Goal: Task Accomplishment & Management: Manage account settings

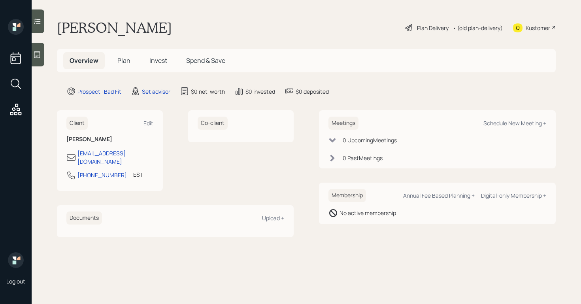
click at [414, 28] on div "Plan Delivery" at bounding box center [427, 27] width 45 height 9
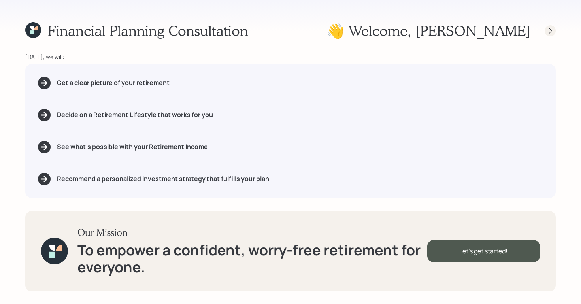
click at [553, 28] on icon at bounding box center [551, 31] width 8 height 8
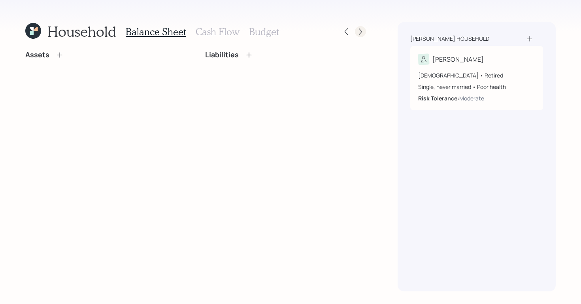
click at [360, 27] on div at bounding box center [360, 31] width 11 height 11
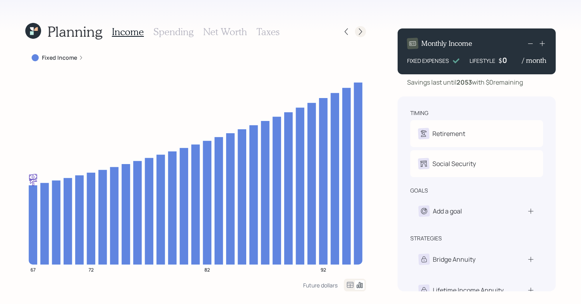
click at [360, 27] on div at bounding box center [360, 31] width 11 height 11
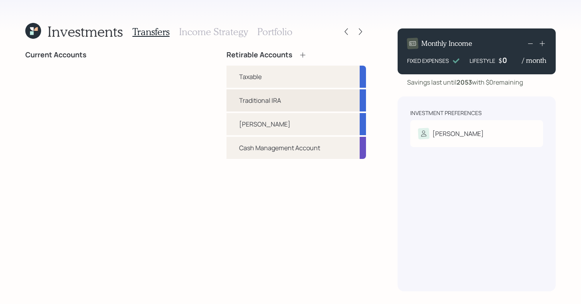
drag, startPoint x: 320, startPoint y: 85, endPoint x: 320, endPoint y: 94, distance: 9.1
click at [320, 85] on div "Taxable" at bounding box center [297, 77] width 140 height 22
select select "traditional"
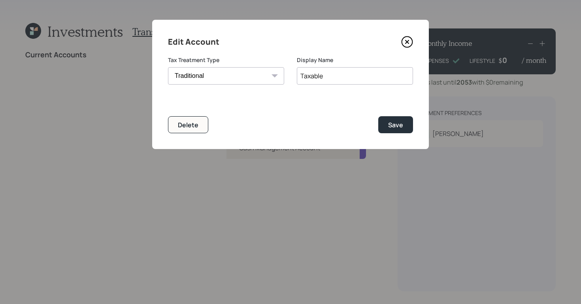
click at [317, 98] on form "Tax Treatment Type Roth Taxable Traditional Display Name Taxable Delete Save" at bounding box center [290, 94] width 245 height 77
drag, startPoint x: 185, startPoint y: 122, endPoint x: 192, endPoint y: 122, distance: 7.5
click at [185, 122] on div "Delete" at bounding box center [188, 125] width 21 height 9
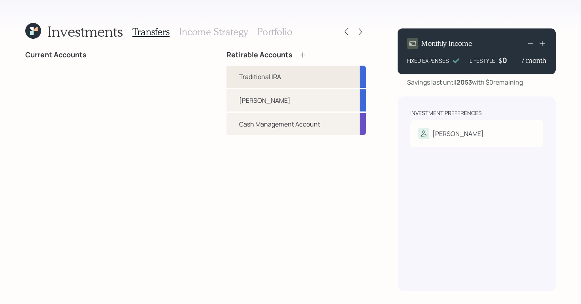
click at [287, 86] on div "Traditional IRA" at bounding box center [297, 77] width 140 height 22
select select "traditional"
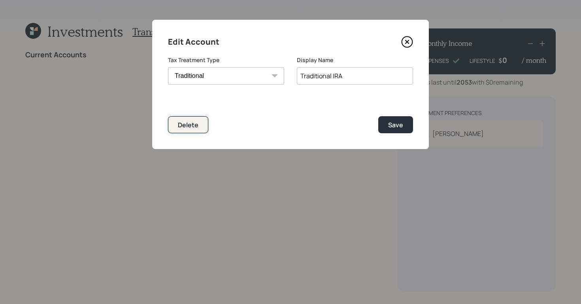
click at [198, 130] on button "Delete" at bounding box center [188, 124] width 40 height 17
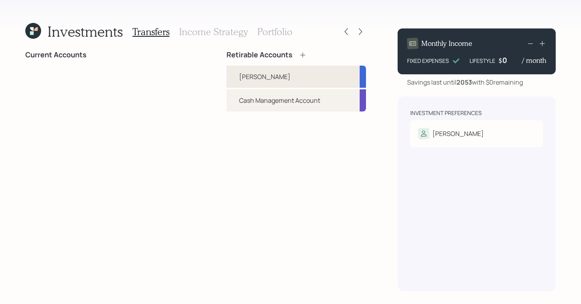
click at [307, 71] on div "Roth" at bounding box center [297, 77] width 140 height 22
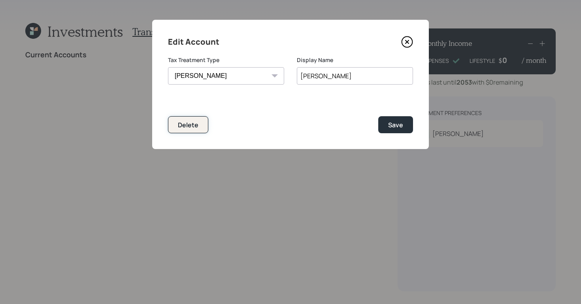
click at [195, 123] on div "Delete" at bounding box center [188, 125] width 21 height 9
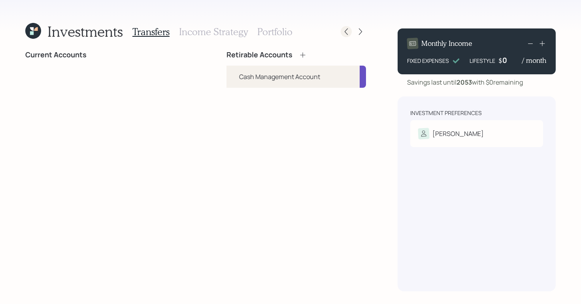
click at [348, 32] on icon at bounding box center [347, 32] width 8 height 8
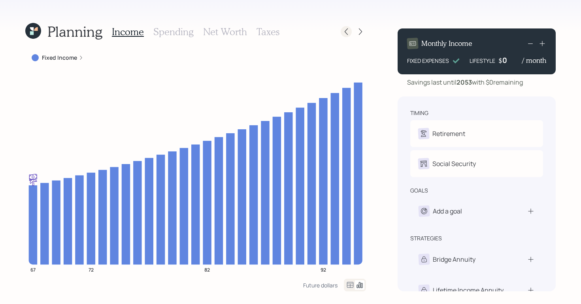
click at [344, 31] on icon at bounding box center [347, 32] width 8 height 8
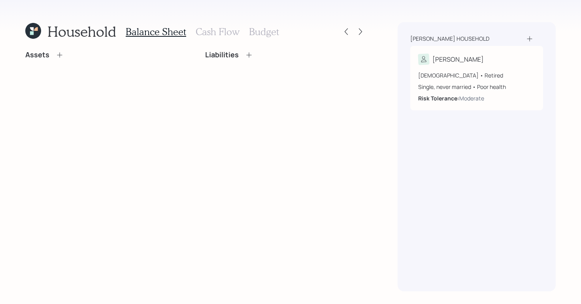
click at [344, 31] on icon at bounding box center [347, 32] width 8 height 8
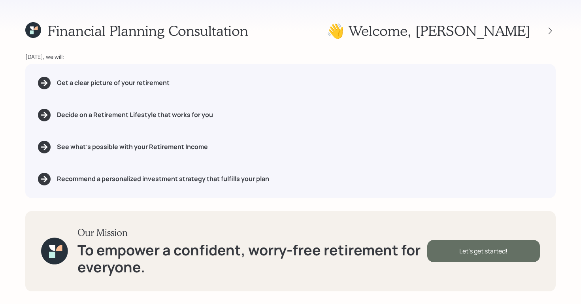
click at [492, 256] on div "Let's get started!" at bounding box center [484, 251] width 113 height 22
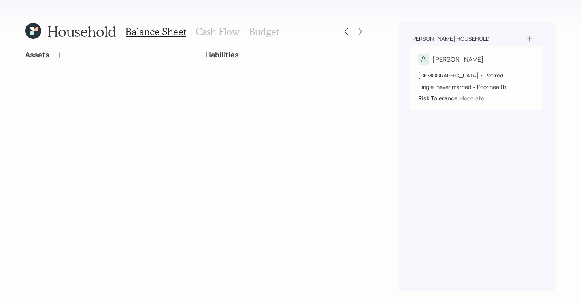
click at [58, 53] on icon at bounding box center [60, 55] width 8 height 8
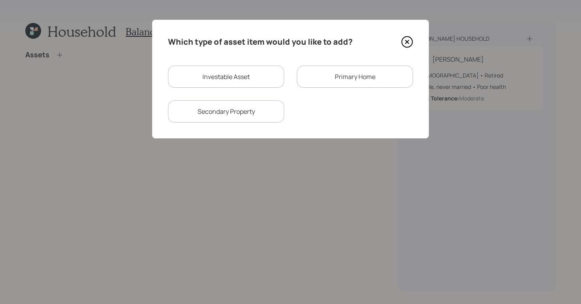
click at [217, 76] on div "Investable Asset" at bounding box center [226, 77] width 116 height 22
select select "taxable"
select select "balanced"
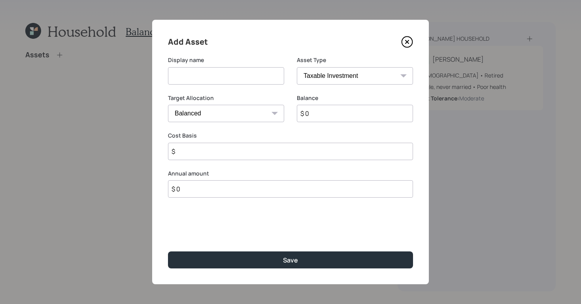
click at [407, 42] on icon at bounding box center [407, 42] width 12 height 12
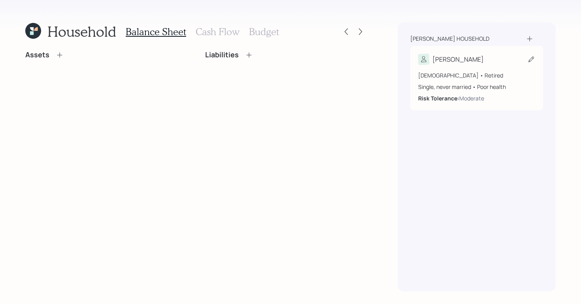
click at [506, 66] on div "67 years old • Retired Single, never married • Poor health Risk Tolerance: Mode…" at bounding box center [476, 84] width 117 height 38
select select "8"
select select "poor"
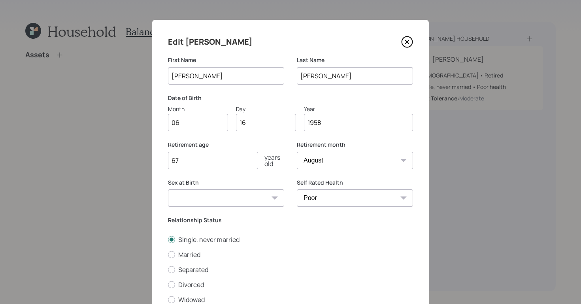
click at [182, 126] on input "06" at bounding box center [198, 122] width 60 height 17
type input "0"
click at [173, 127] on input "Month" at bounding box center [198, 122] width 60 height 17
click at [335, 126] on input "1958" at bounding box center [358, 122] width 109 height 17
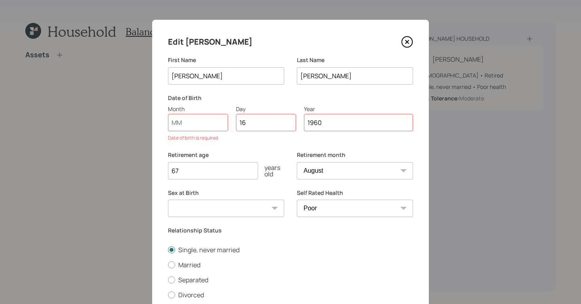
type input "1960"
click at [218, 129] on input "Month" at bounding box center [198, 122] width 60 height 17
type input "09"
click at [267, 120] on input "16" at bounding box center [266, 122] width 60 height 17
type input "16"
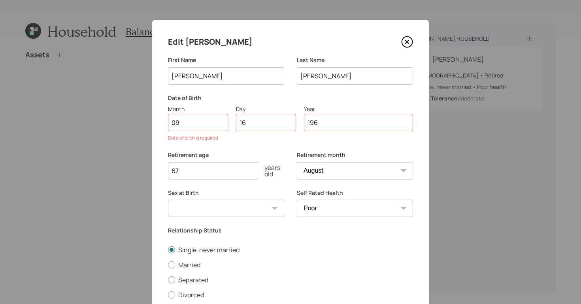
type input "196"
click at [283, 115] on input "16" at bounding box center [266, 122] width 60 height 17
click at [276, 118] on input "16" at bounding box center [266, 122] width 60 height 17
type input "15"
click at [338, 123] on input "196" at bounding box center [358, 122] width 109 height 17
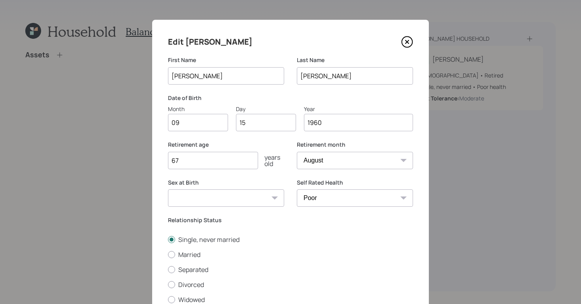
type input "1960"
click at [204, 162] on input "67" at bounding box center [213, 160] width 90 height 17
type input "66"
click at [369, 163] on select "January February March April May June July August September October November De…" at bounding box center [355, 160] width 116 height 17
select select "9"
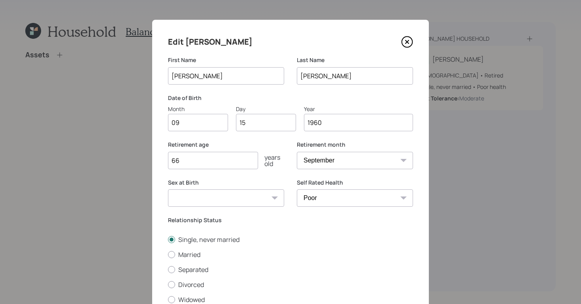
click at [297, 152] on select "January February March April May June July August September October November De…" at bounding box center [355, 160] width 116 height 17
click at [335, 203] on select "Excellent Very Good Good Fair Poor" at bounding box center [355, 197] width 116 height 17
select select "good"
click at [297, 189] on select "Excellent Very Good Good Fair Poor" at bounding box center [355, 197] width 116 height 17
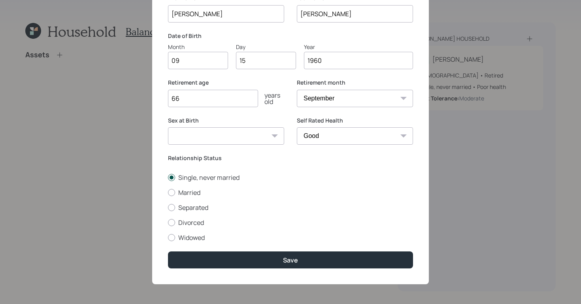
click at [173, 177] on div at bounding box center [172, 178] width 4 height 4
click at [168, 177] on input "Single, never married" at bounding box center [168, 177] width 0 height 0
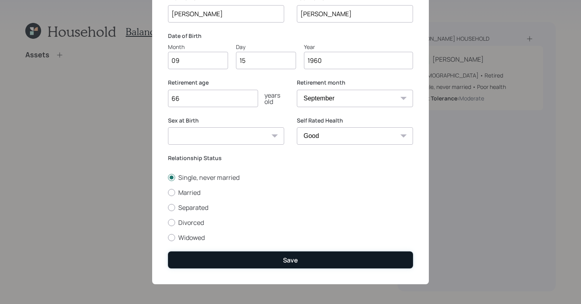
click at [296, 259] on div "Save" at bounding box center [290, 260] width 15 height 9
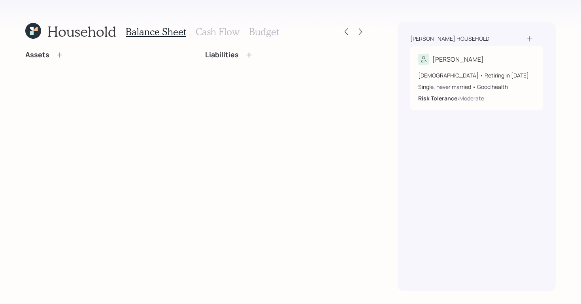
click at [60, 55] on icon at bounding box center [59, 54] width 5 height 5
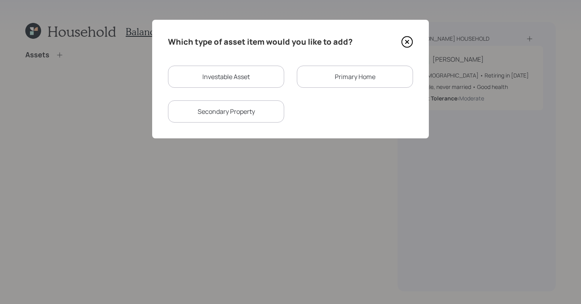
click at [221, 84] on div "Investable Asset" at bounding box center [226, 77] width 116 height 22
select select "taxable"
select select "balanced"
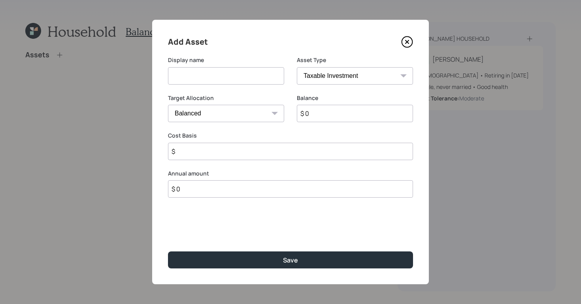
click at [222, 78] on input at bounding box center [226, 75] width 116 height 17
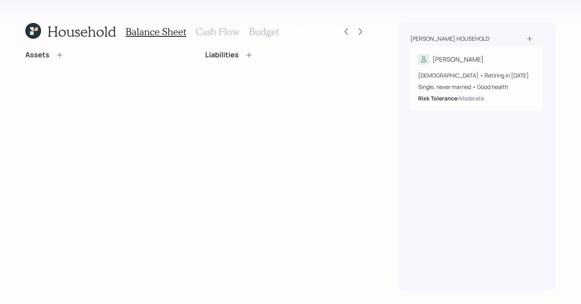
click at [61, 55] on icon at bounding box center [60, 55] width 8 height 8
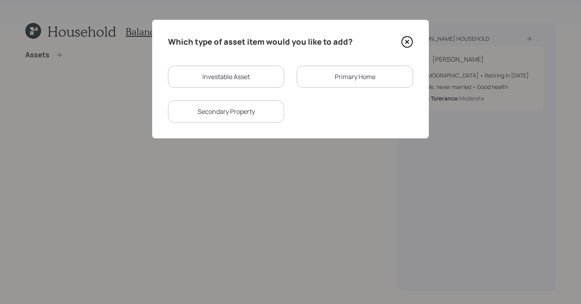
click at [226, 77] on div "Investable Asset" at bounding box center [226, 77] width 116 height 22
select select "taxable"
select select "balanced"
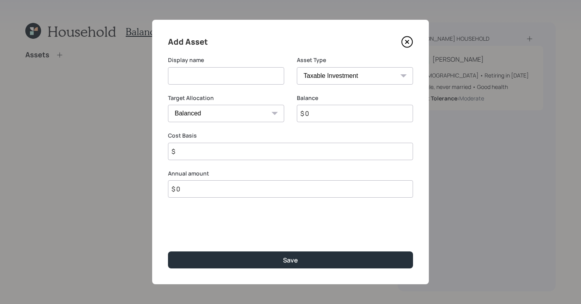
click at [226, 77] on input at bounding box center [226, 75] width 116 height 17
type input "401k"
click at [356, 76] on select "SEP IRA IRA Roth IRA 401(k) Roth 401(k) 403(b) Roth 403(b) 457(b) Roth 457(b) H…" at bounding box center [355, 75] width 116 height 17
select select "company_sponsored"
click at [297, 67] on select "SEP IRA IRA Roth IRA 401(k) Roth 401(k) 403(b) Roth 403(b) 457(b) Roth 457(b) H…" at bounding box center [355, 75] width 116 height 17
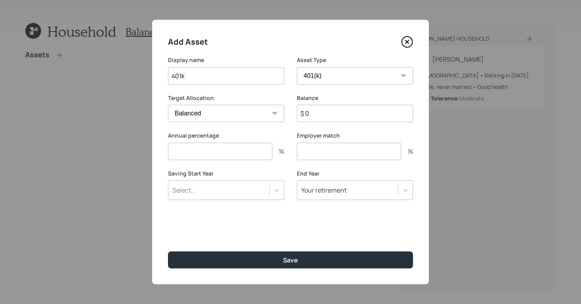
click at [335, 114] on input "$ 0" at bounding box center [355, 113] width 116 height 17
type input "$ 350,000"
click at [211, 157] on input "number" at bounding box center [220, 151] width 104 height 17
type input "6"
click at [337, 153] on input "number" at bounding box center [349, 151] width 104 height 17
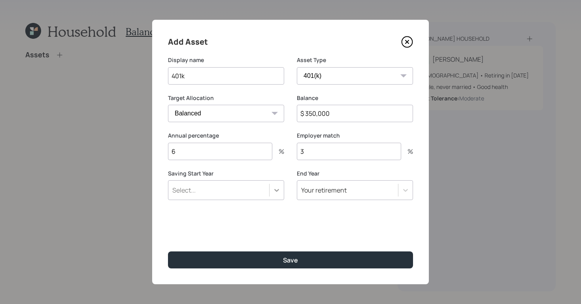
type input "3"
click at [275, 189] on icon at bounding box center [277, 190] width 8 height 8
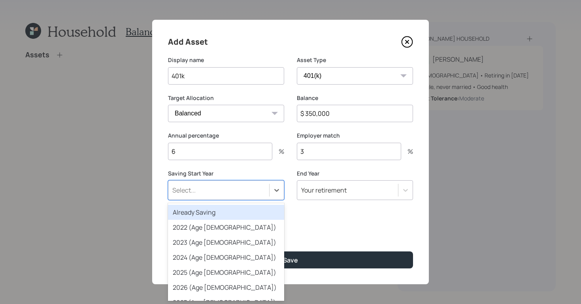
click at [246, 214] on div "Already Saving" at bounding box center [226, 212] width 116 height 15
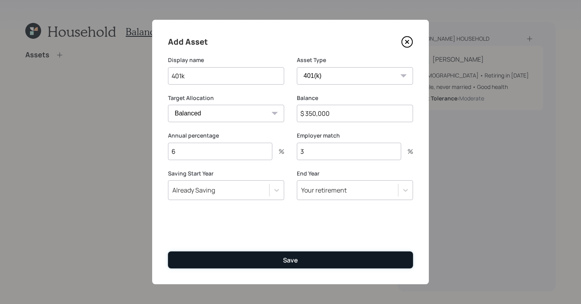
click at [301, 260] on button "Save" at bounding box center [290, 260] width 245 height 17
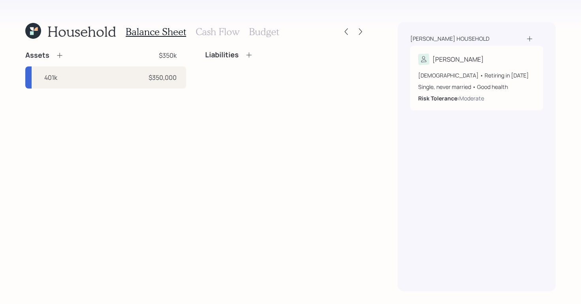
click at [61, 55] on icon at bounding box center [60, 55] width 8 height 8
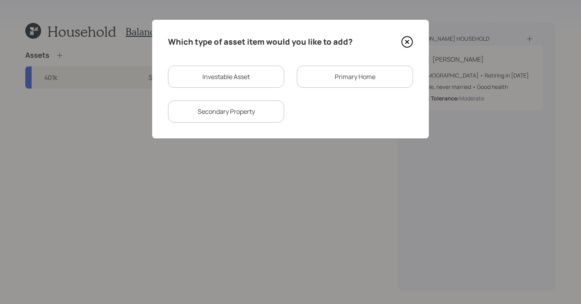
click at [223, 76] on div "Investable Asset" at bounding box center [226, 77] width 116 height 22
select select "taxable"
select select "balanced"
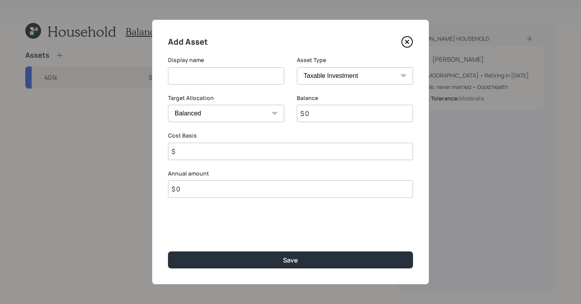
click at [223, 82] on input at bounding box center [226, 75] width 116 height 17
type input "T IRA"
click at [328, 76] on select "SEP IRA IRA Roth IRA 401(k) Roth 401(k) 403(b) Roth 403(b) 457(b) Roth 457(b) H…" at bounding box center [355, 75] width 116 height 17
select select "ira"
click at [297, 67] on select "SEP IRA IRA Roth IRA 401(k) Roth 401(k) 403(b) Roth 403(b) 457(b) Roth 457(b) H…" at bounding box center [355, 75] width 116 height 17
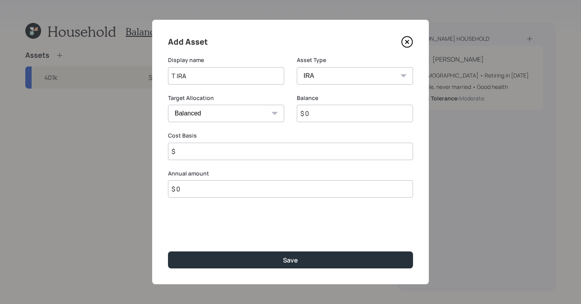
type input "$"
click at [324, 116] on input "$ 0" at bounding box center [355, 113] width 116 height 17
type input "$ 250,000"
click at [275, 187] on icon at bounding box center [277, 190] width 8 height 8
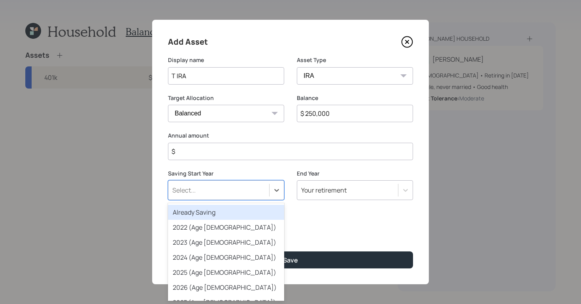
click at [242, 214] on div "Already Saving" at bounding box center [226, 212] width 116 height 15
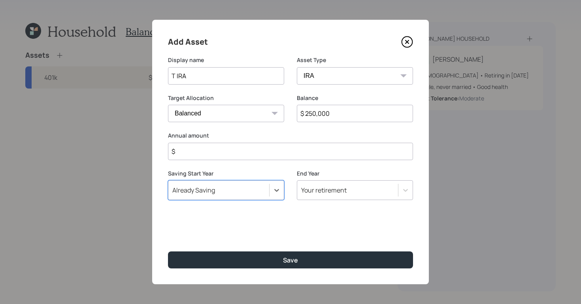
click at [243, 151] on input "$" at bounding box center [290, 151] width 245 height 17
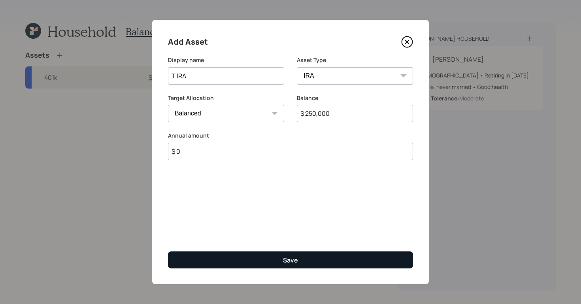
type input "$ 0"
click at [289, 259] on div "Save" at bounding box center [290, 260] width 15 height 9
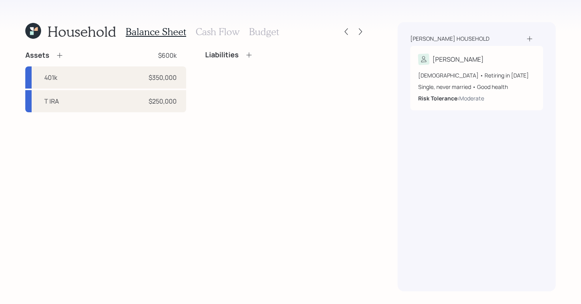
click at [55, 58] on div "Assets" at bounding box center [44, 55] width 38 height 9
click at [57, 55] on icon at bounding box center [59, 55] width 5 height 5
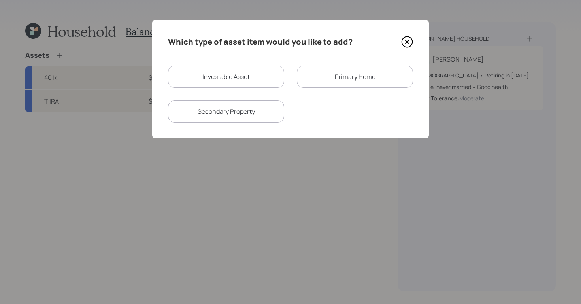
click at [219, 83] on div "Investable Asset" at bounding box center [226, 77] width 116 height 22
select select "taxable"
select select "balanced"
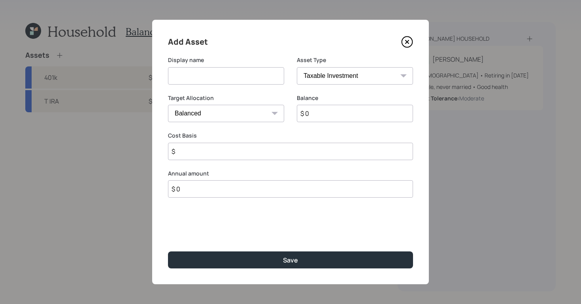
click at [408, 44] on icon at bounding box center [407, 42] width 12 height 12
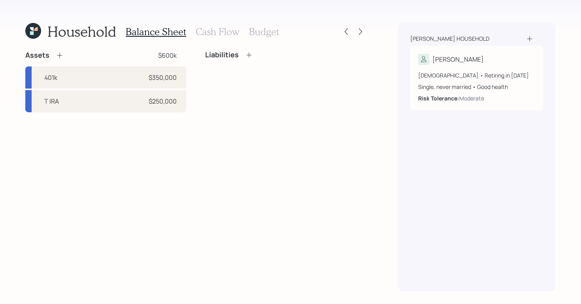
click at [60, 55] on icon at bounding box center [59, 55] width 5 height 5
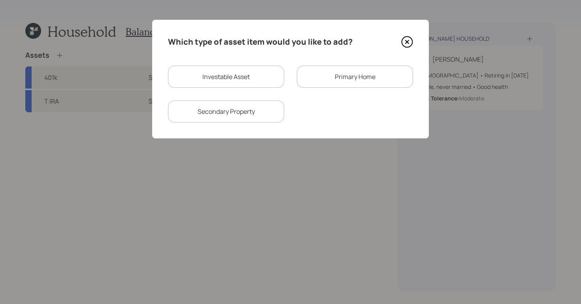
click at [331, 82] on div "Primary Home" at bounding box center [355, 77] width 116 height 22
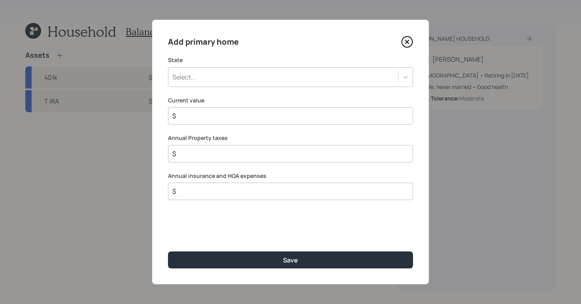
click at [233, 80] on div "Select..." at bounding box center [284, 76] width 230 height 13
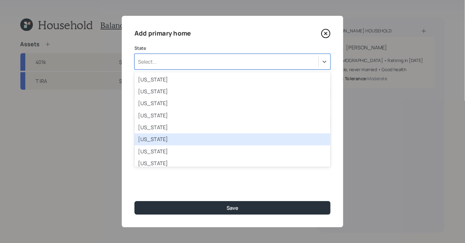
scroll to position [373, 0]
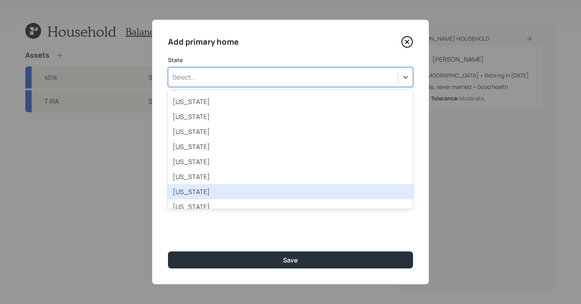
click at [235, 190] on div "New York" at bounding box center [290, 191] width 245 height 15
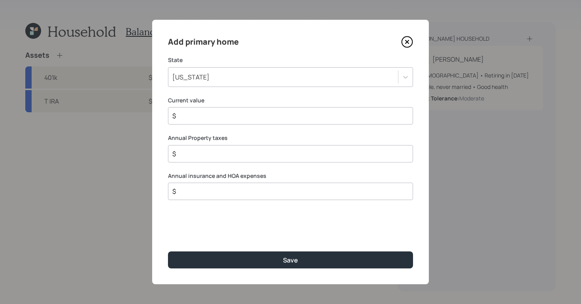
click at [245, 111] on input "$" at bounding box center [288, 115] width 232 height 9
type input "$ 300,000"
click at [193, 155] on input "$" at bounding box center [288, 153] width 232 height 9
type input "$ 5,000"
click at [193, 196] on input "$" at bounding box center [288, 191] width 232 height 9
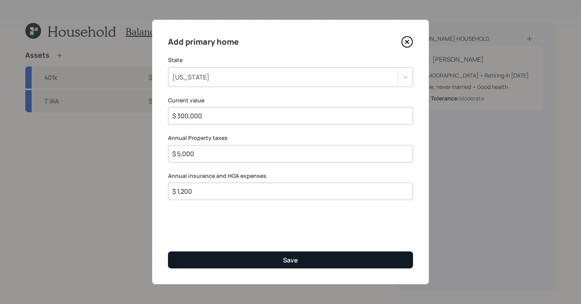
type input "$ 1,200"
click at [278, 262] on button "Save" at bounding box center [290, 260] width 245 height 17
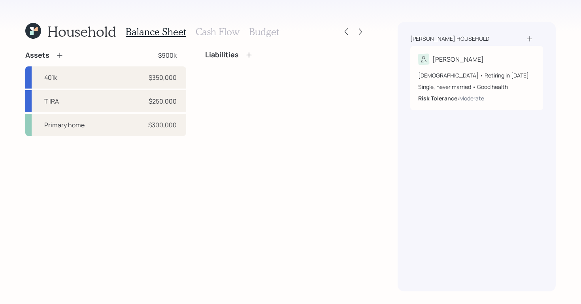
click at [60, 57] on icon at bounding box center [60, 55] width 8 height 8
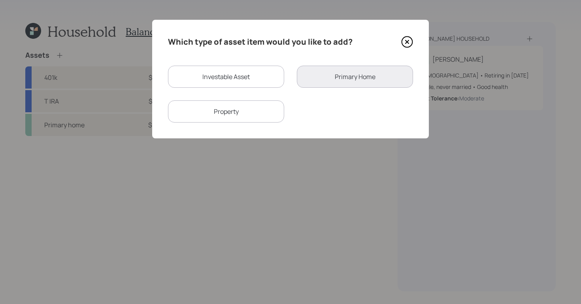
click at [228, 64] on div "Which type of asset item would you like to add? Investable Asset Primary Home P…" at bounding box center [290, 79] width 277 height 119
click at [228, 78] on div "Investable Asset" at bounding box center [226, 77] width 116 height 22
select select "taxable"
select select "balanced"
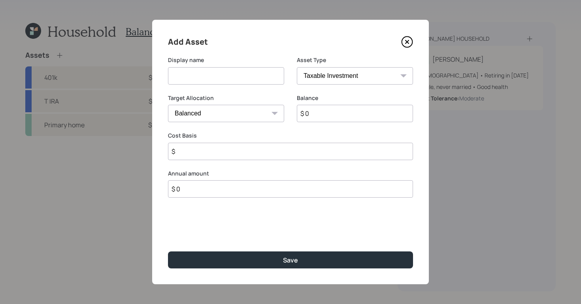
click at [256, 74] on input at bounding box center [226, 75] width 116 height 17
click at [328, 73] on select "SEP IRA IRA Roth IRA 401(k) Roth 401(k) 403(b) Roth 403(b) 457(b) Roth 457(b) H…" at bounding box center [355, 75] width 116 height 17
select select "cash"
click at [297, 67] on select "SEP IRA IRA Roth IRA 401(k) Roth 401(k) 403(b) Roth 403(b) 457(b) Roth 457(b) H…" at bounding box center [355, 75] width 116 height 17
type input "$"
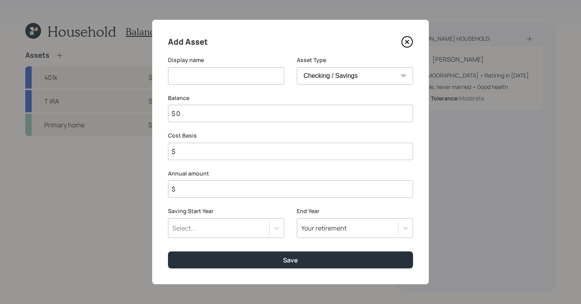
click at [206, 74] on input at bounding box center [226, 75] width 116 height 17
type input "Checking"
click at [203, 113] on input "$ 0" at bounding box center [290, 113] width 245 height 17
type input "$"
type input "$ 1"
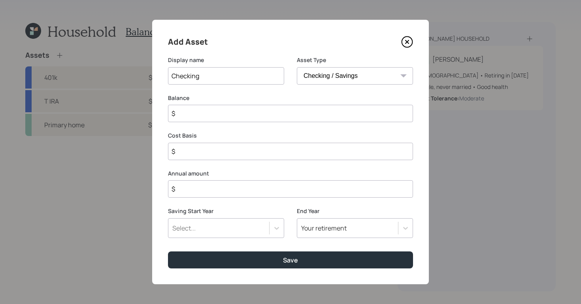
type input "$ 1"
type input "$ 10"
type input "$ 100"
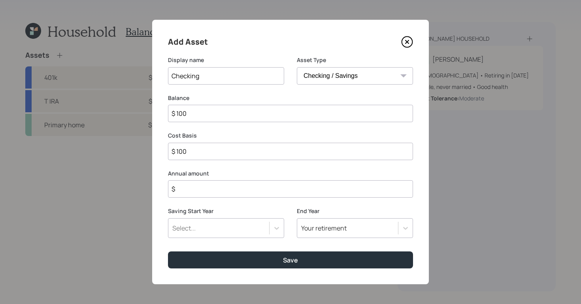
type input "$ 1,000"
type input "$ 10,000"
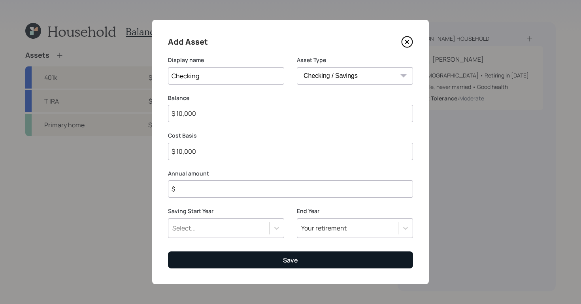
type input "$ 10,000"
click at [251, 261] on button "Save" at bounding box center [290, 260] width 245 height 17
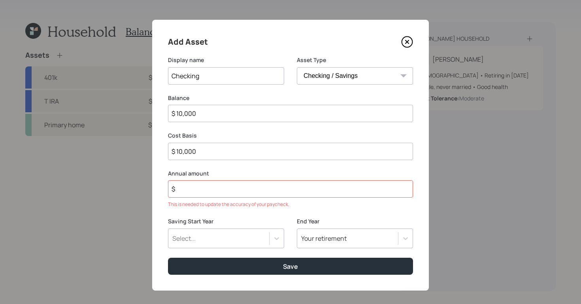
click at [229, 182] on input "$" at bounding box center [290, 188] width 245 height 17
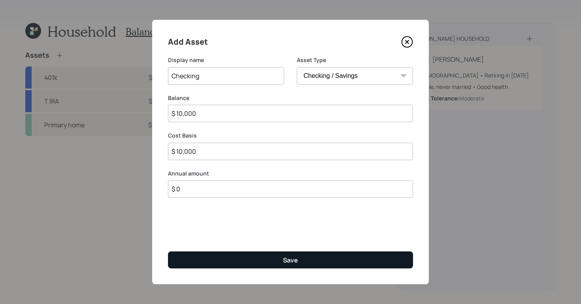
type input "$ 0"
click at [240, 260] on button "Save" at bounding box center [290, 260] width 245 height 17
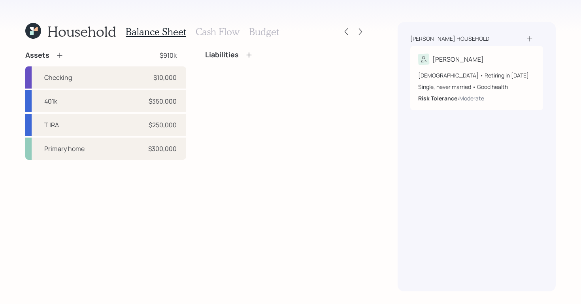
click at [57, 60] on div "Assets" at bounding box center [44, 55] width 38 height 9
click at [57, 56] on icon at bounding box center [60, 55] width 8 height 8
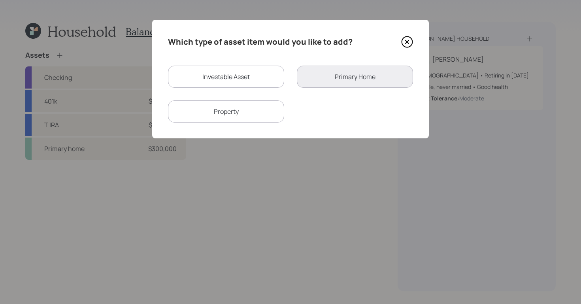
click at [214, 83] on div "Investable Asset" at bounding box center [226, 77] width 116 height 22
select select "taxable"
select select "balanced"
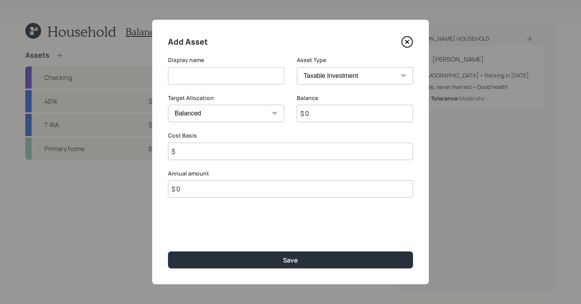
click at [331, 80] on select "SEP IRA IRA Roth IRA 401(k) Roth 401(k) 403(b) Roth 403(b) 457(b) Roth 457(b) H…" at bounding box center [355, 75] width 116 height 17
select select "emergency_fund"
click at [297, 67] on select "SEP IRA IRA Roth IRA 401(k) Roth 401(k) 403(b) Roth 403(b) 457(b) Roth 457(b) H…" at bounding box center [355, 75] width 116 height 17
click at [218, 74] on input at bounding box center [226, 75] width 116 height 17
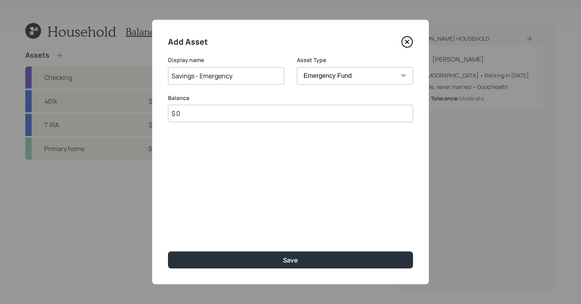
type input "Savings - Emergency"
click at [217, 114] on input "$ 0" at bounding box center [290, 113] width 245 height 17
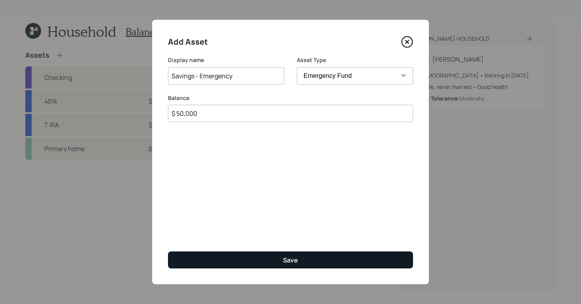
type input "$ 50,000"
click at [267, 255] on button "Save" at bounding box center [290, 260] width 245 height 17
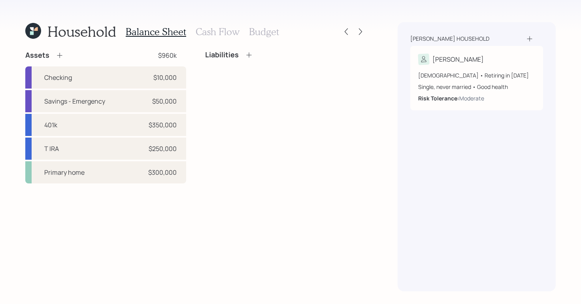
click at [250, 53] on icon at bounding box center [249, 55] width 8 height 8
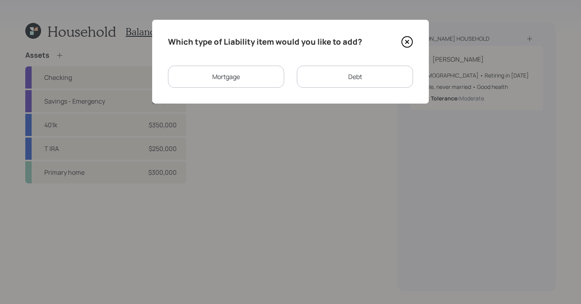
click at [227, 74] on div "Mortgage" at bounding box center [226, 77] width 116 height 22
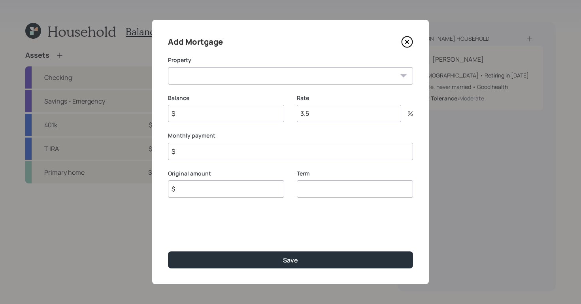
click at [256, 70] on select "NY Primary home" at bounding box center [290, 75] width 245 height 17
select select "7b7e41bf-d3b3-4514-bf60-f25bd0fa6239"
click at [168, 67] on select "NY Primary home" at bounding box center [290, 75] width 245 height 17
click at [240, 110] on input "$" at bounding box center [226, 113] width 116 height 17
type input "$ 75,000"
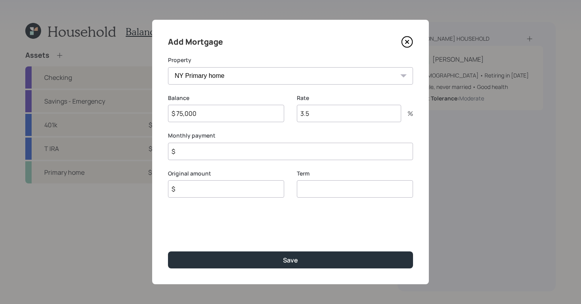
click at [326, 116] on input "3.5" at bounding box center [349, 113] width 104 height 17
type input "3"
type input "4"
type input "5.5"
click at [215, 151] on input "$" at bounding box center [290, 151] width 245 height 17
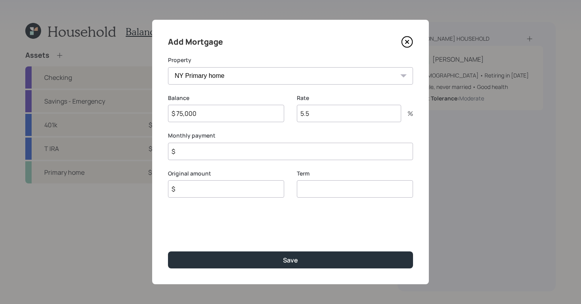
click at [409, 40] on icon at bounding box center [407, 41] width 3 height 3
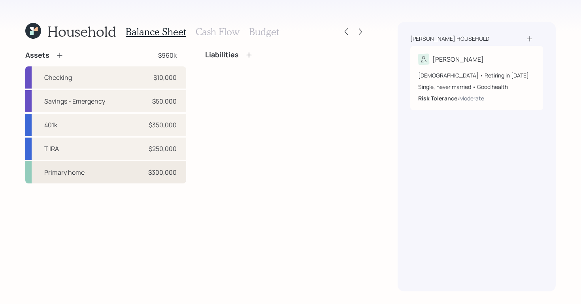
click at [89, 177] on div "Primary home $300,000" at bounding box center [105, 172] width 161 height 22
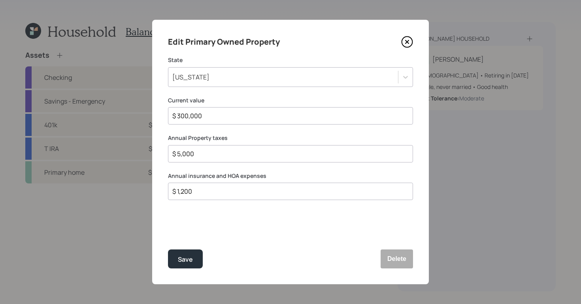
click at [403, 42] on icon at bounding box center [407, 42] width 12 height 12
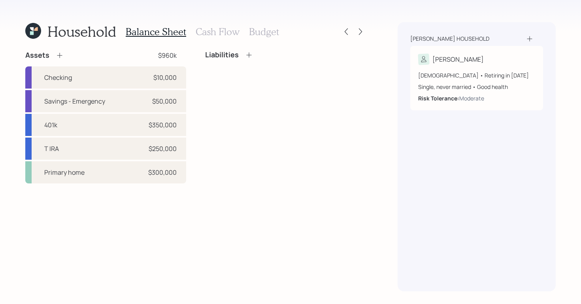
click at [250, 53] on icon at bounding box center [249, 55] width 8 height 8
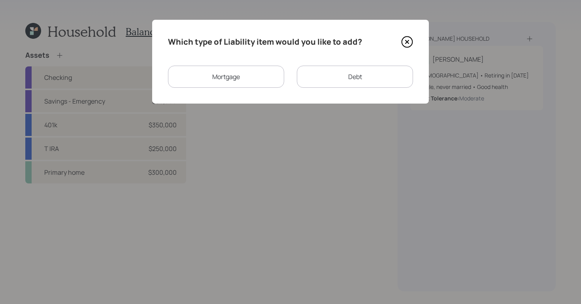
click at [245, 79] on div "Mortgage" at bounding box center [226, 77] width 116 height 22
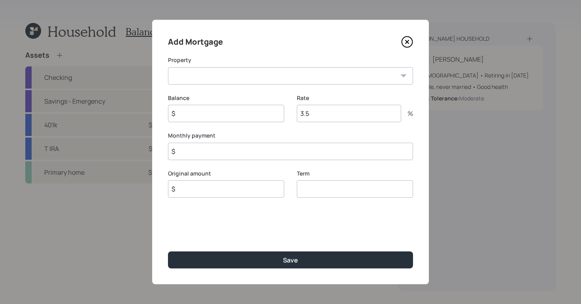
click at [275, 70] on select "NY Primary home" at bounding box center [290, 75] width 245 height 17
select select "7b7e41bf-d3b3-4514-bf60-f25bd0fa6239"
click at [168, 67] on select "NY Primary home" at bounding box center [290, 75] width 245 height 17
click at [230, 119] on input "$" at bounding box center [226, 113] width 116 height 17
type input "$ 75,000"
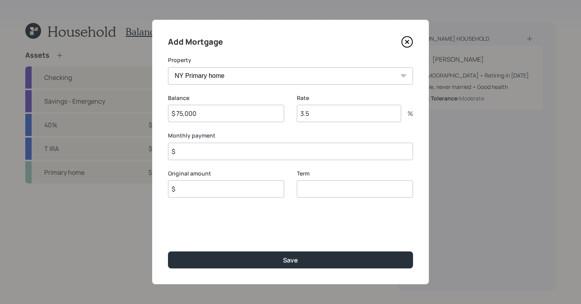
click at [213, 155] on input "$" at bounding box center [290, 151] width 245 height 17
type input "$ 690"
click at [337, 190] on input "number" at bounding box center [355, 188] width 116 height 17
type input "30"
click at [343, 114] on input "3.5" at bounding box center [349, 113] width 104 height 17
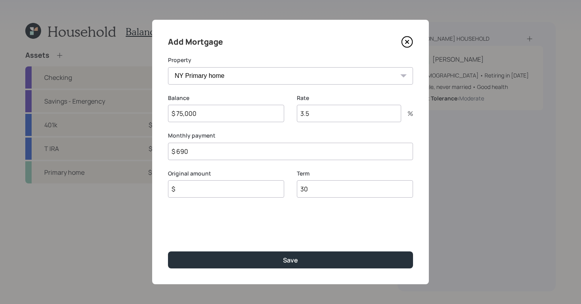
type input "3"
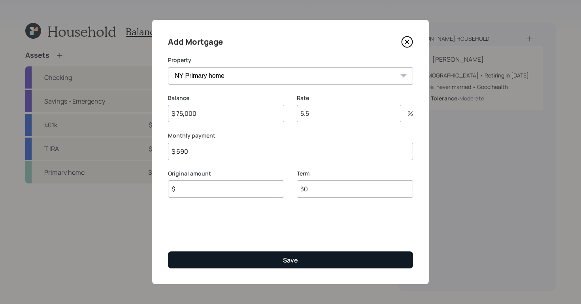
type input "5.5"
click at [281, 264] on button "Save" at bounding box center [290, 260] width 245 height 17
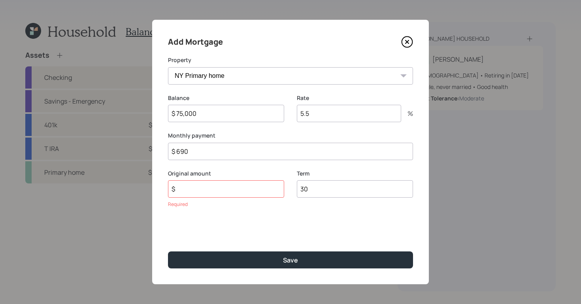
click at [245, 193] on input "$" at bounding box center [226, 188] width 116 height 17
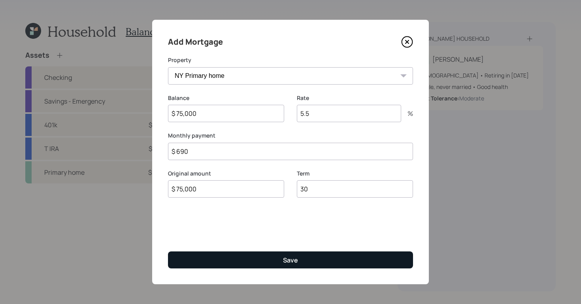
type input "$ 75,000"
click at [285, 262] on div "Save" at bounding box center [290, 260] width 15 height 9
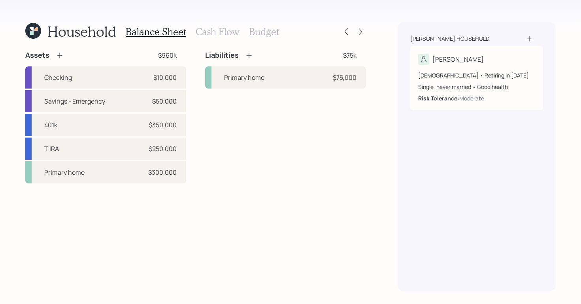
click at [252, 56] on icon at bounding box center [249, 55] width 8 height 8
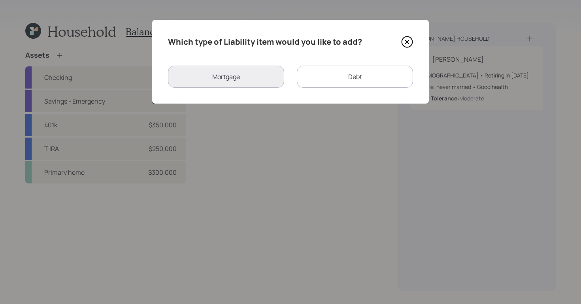
click at [337, 78] on div "Debt" at bounding box center [355, 77] width 116 height 22
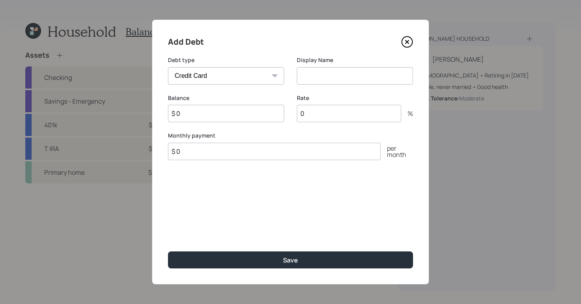
click at [273, 73] on select "Car Credit Card Medical Student Other" at bounding box center [226, 75] width 116 height 17
select select "car"
click at [168, 67] on select "Car Credit Card Medical Student Other" at bounding box center [226, 75] width 116 height 17
click at [331, 74] on input at bounding box center [355, 75] width 116 height 17
type input "Auto loan"
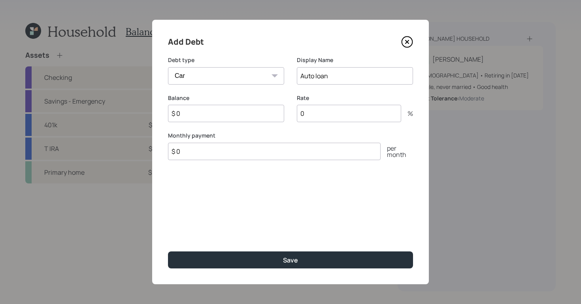
click at [225, 110] on input "$ 0" at bounding box center [226, 113] width 116 height 17
type input "$ 15,000"
click at [326, 119] on input "0" at bounding box center [349, 113] width 104 height 17
type input "5"
click at [292, 155] on input "$ 0" at bounding box center [274, 151] width 213 height 17
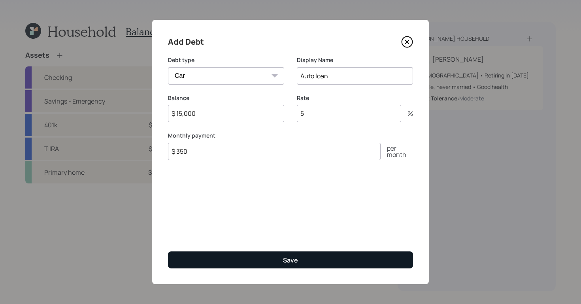
type input "$ 350"
click at [282, 266] on button "Save" at bounding box center [290, 260] width 245 height 17
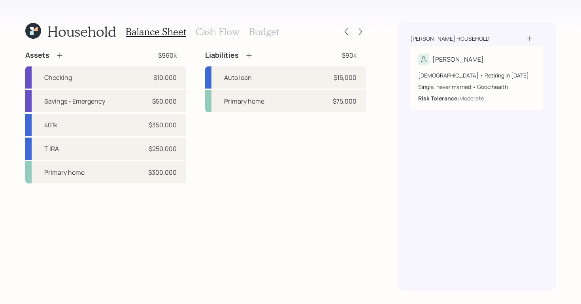
click at [247, 54] on icon at bounding box center [249, 55] width 8 height 8
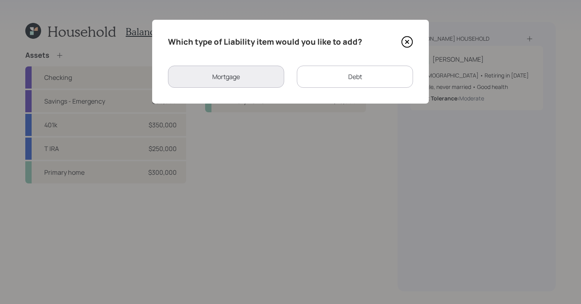
click at [363, 73] on div "Debt" at bounding box center [355, 77] width 116 height 22
select select "credit_card"
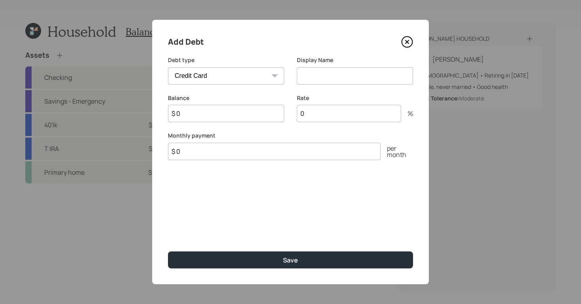
click at [227, 81] on select "Car Credit Card Medical Student Other" at bounding box center [226, 75] width 116 height 17
click at [168, 67] on select "Car Credit Card Medical Student Other" at bounding box center [226, 75] width 116 height 17
click at [409, 42] on icon at bounding box center [407, 42] width 12 height 12
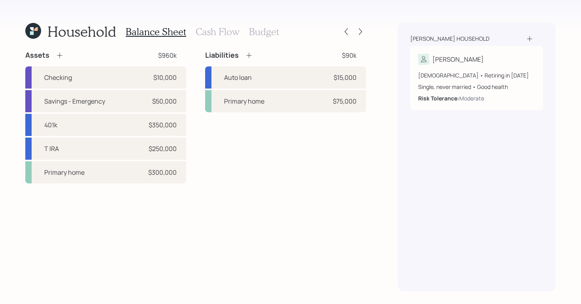
click at [250, 54] on icon at bounding box center [249, 55] width 8 height 8
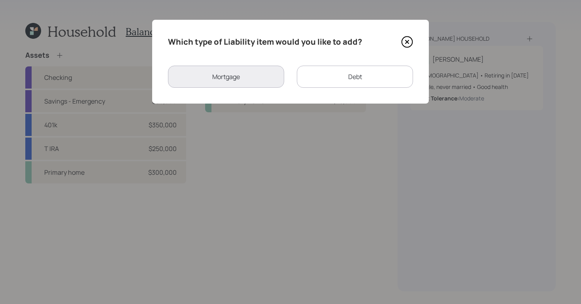
click at [335, 77] on div "Debt" at bounding box center [355, 77] width 116 height 22
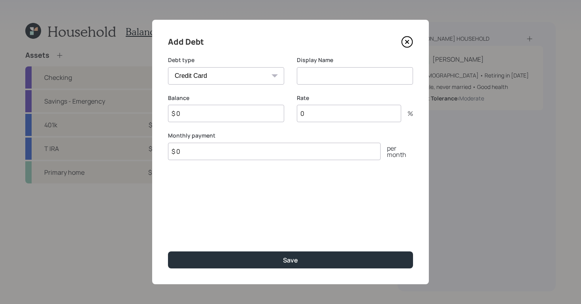
click at [255, 79] on select "Car Credit Card Medical Student Other" at bounding box center [226, 75] width 116 height 17
select select "student"
click at [168, 67] on select "Car Credit Card Medical Student Other" at bounding box center [226, 75] width 116 height 17
click at [314, 66] on div "Display Name" at bounding box center [355, 70] width 116 height 28
click at [313, 81] on input at bounding box center [355, 75] width 116 height 17
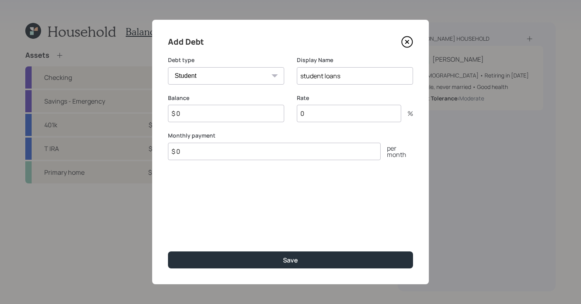
type input "student loans"
click at [231, 114] on input "$ 0" at bounding box center [226, 113] width 116 height 17
type input "$ 60,000"
click at [233, 155] on input "$ 0" at bounding box center [274, 151] width 213 height 17
type input "$ 150"
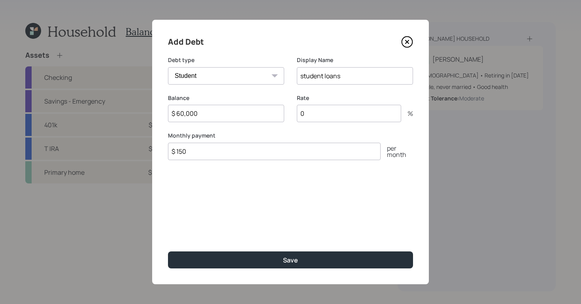
click at [329, 112] on input "0" at bounding box center [349, 113] width 104 height 17
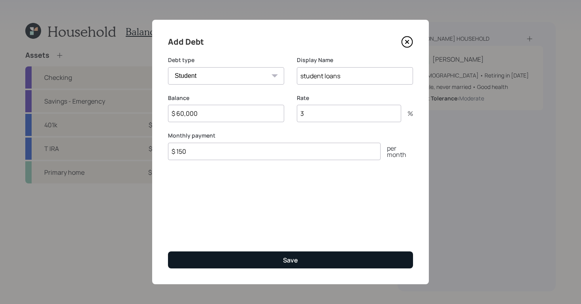
type input "3"
click at [296, 266] on button "Save" at bounding box center [290, 260] width 245 height 17
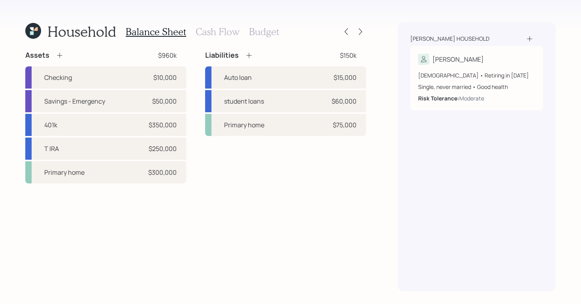
click at [210, 34] on h3 "Cash Flow" at bounding box center [218, 31] width 44 height 11
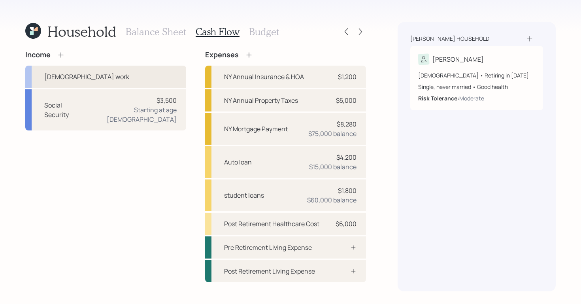
click at [97, 70] on div "Full-time work" at bounding box center [105, 77] width 161 height 22
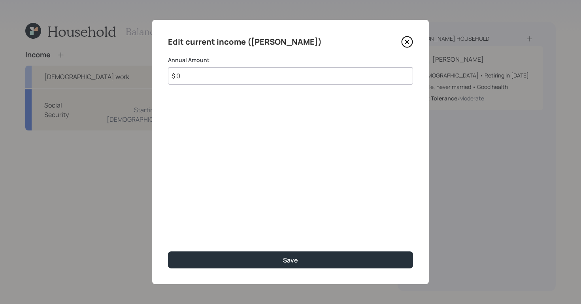
click at [223, 77] on input "$ 0" at bounding box center [290, 75] width 245 height 17
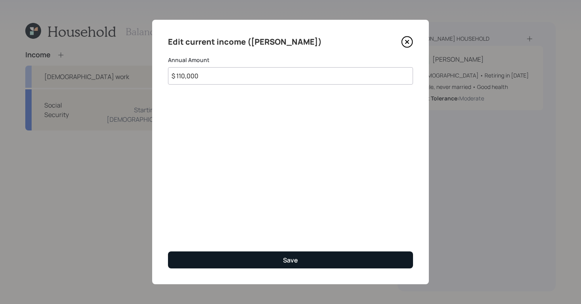
type input "$ 110,000"
click at [297, 260] on div "Save" at bounding box center [290, 260] width 15 height 9
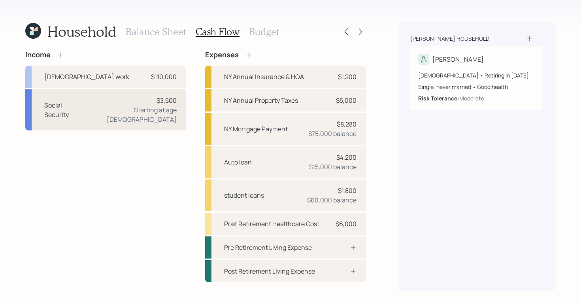
click at [95, 110] on div "Social Security $3,500 Starting at age 66" at bounding box center [105, 109] width 161 height 41
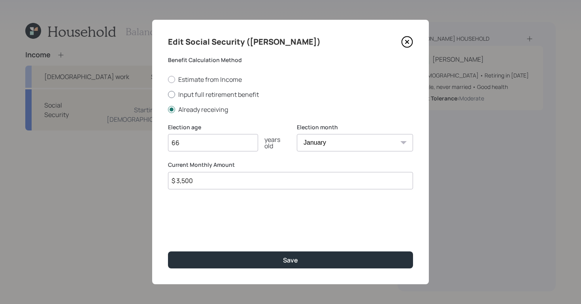
click at [174, 95] on div at bounding box center [171, 94] width 7 height 7
click at [168, 95] on input "Input full retirement benefit" at bounding box center [168, 94] width 0 height 0
radio input "true"
click at [218, 139] on input "66" at bounding box center [213, 142] width 90 height 17
type input "67"
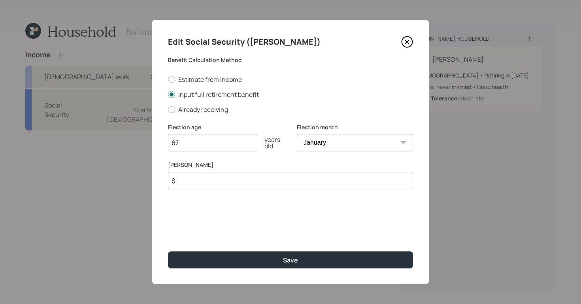
click at [231, 184] on input "$" at bounding box center [290, 180] width 245 height 17
type input "$ 3,500"
click at [362, 145] on select "January February March April May June July August September October November De…" at bounding box center [355, 142] width 116 height 17
select select "9"
click at [297, 134] on select "January February March April May June July August September October November De…" at bounding box center [355, 142] width 116 height 17
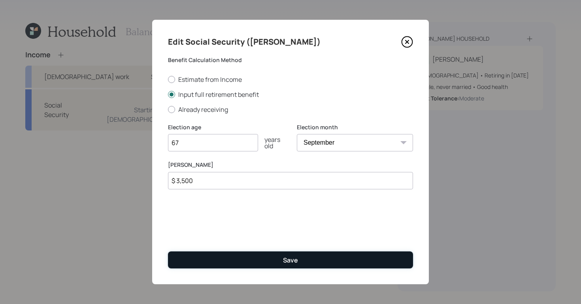
click at [278, 256] on button "Save" at bounding box center [290, 260] width 245 height 17
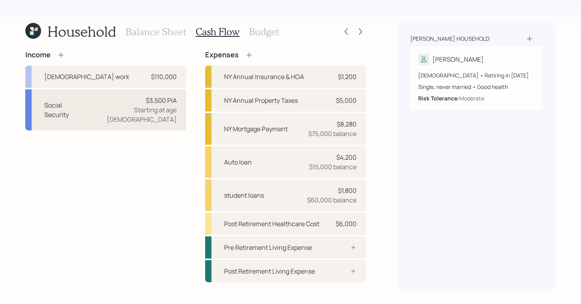
click at [120, 118] on div "Social Security $3,500 PIA Starting at age 67" at bounding box center [105, 109] width 161 height 41
select select "9"
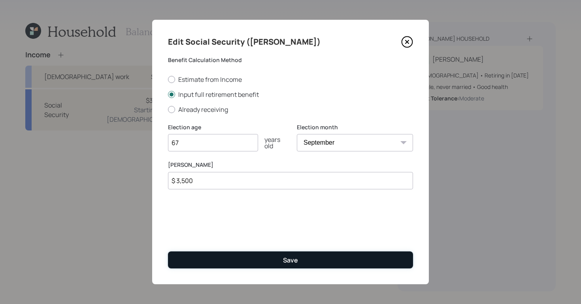
click at [240, 264] on button "Save" at bounding box center [290, 260] width 245 height 17
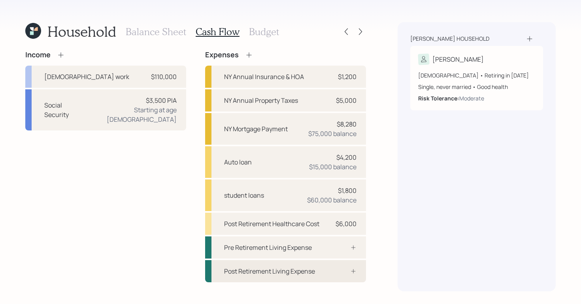
click at [310, 275] on div "Post Retirement Living Expense" at bounding box center [269, 271] width 91 height 9
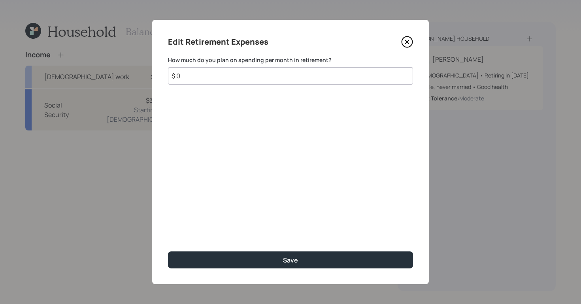
click at [305, 79] on input "$ 0" at bounding box center [290, 75] width 245 height 17
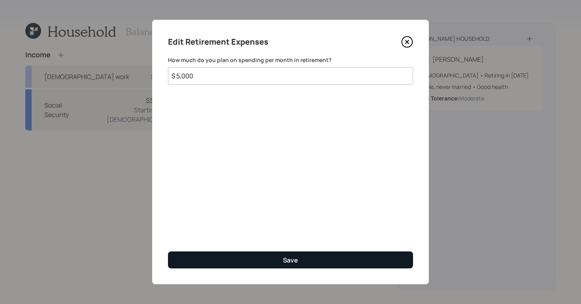
type input "$ 5,000"
click at [272, 258] on button "Save" at bounding box center [290, 260] width 245 height 17
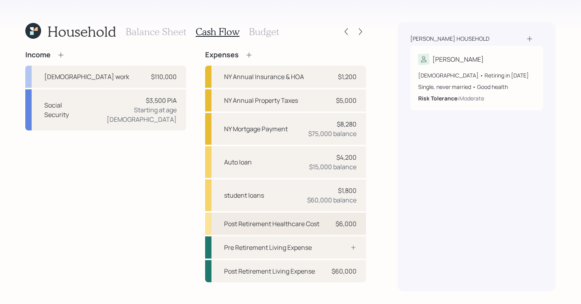
click at [283, 223] on div "Post Retirement Healthcare Cost" at bounding box center [271, 223] width 95 height 9
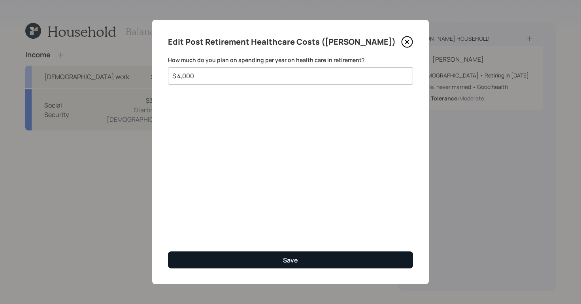
type input "$ 4,000"
click at [273, 261] on button "Save" at bounding box center [290, 260] width 245 height 17
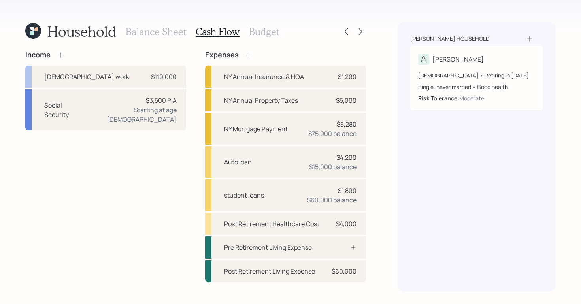
click at [261, 31] on h3 "Budget" at bounding box center [264, 31] width 30 height 11
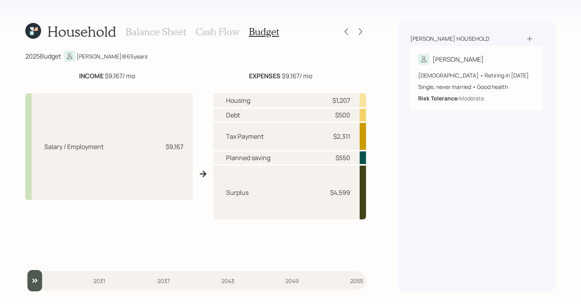
click at [210, 32] on h3 "Cash Flow" at bounding box center [218, 31] width 44 height 11
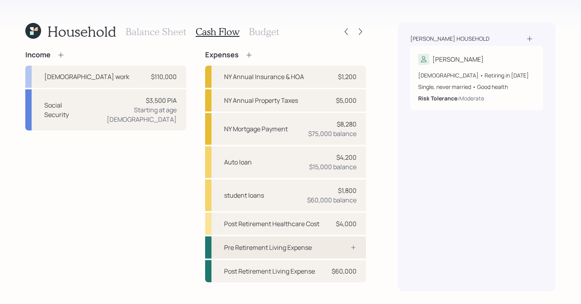
click at [331, 253] on div "Pre Retirement Living Expense" at bounding box center [285, 248] width 161 height 22
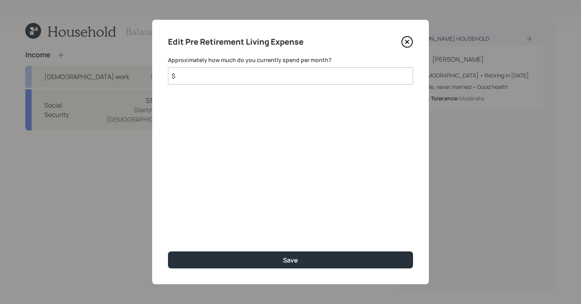
click at [347, 75] on input "$" at bounding box center [290, 75] width 245 height 17
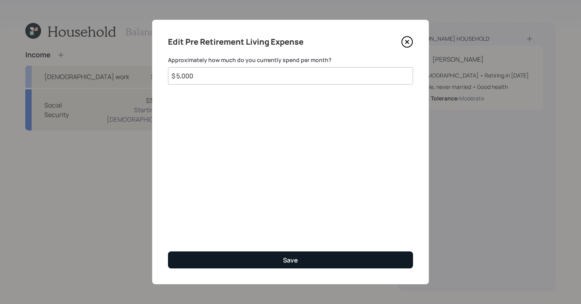
type input "$ 5,000"
click at [285, 262] on div "Save" at bounding box center [290, 260] width 15 height 9
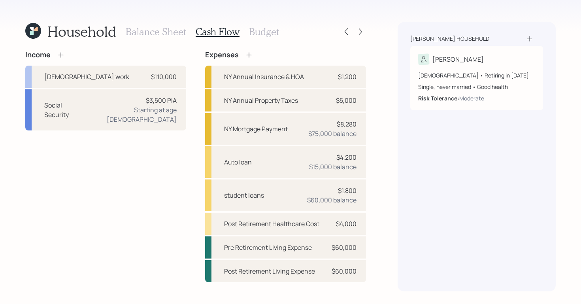
click at [262, 32] on h3 "Budget" at bounding box center [264, 31] width 30 height 11
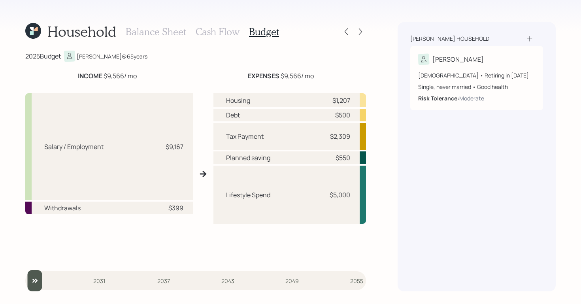
click at [204, 30] on h3 "Cash Flow" at bounding box center [218, 31] width 44 height 11
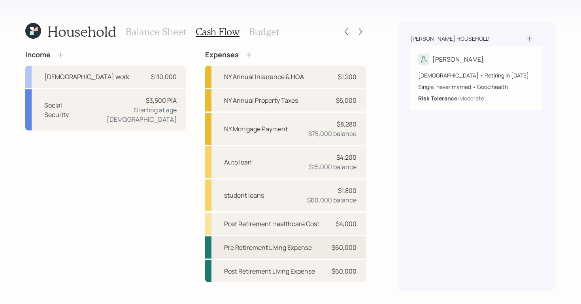
click at [295, 254] on div "Pre Retirement Living Expense $60,000" at bounding box center [285, 248] width 161 height 22
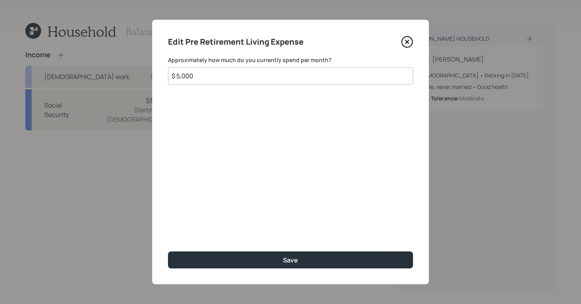
click at [223, 80] on input "$ 5,000" at bounding box center [290, 75] width 245 height 17
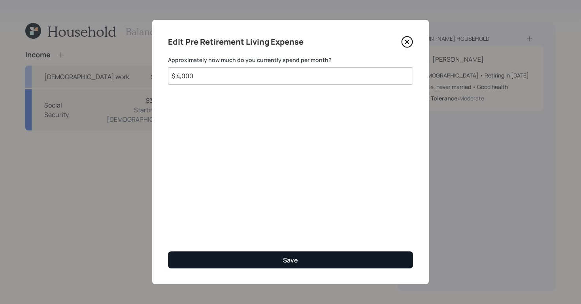
type input "$ 4,000"
click at [207, 267] on button "Save" at bounding box center [290, 260] width 245 height 17
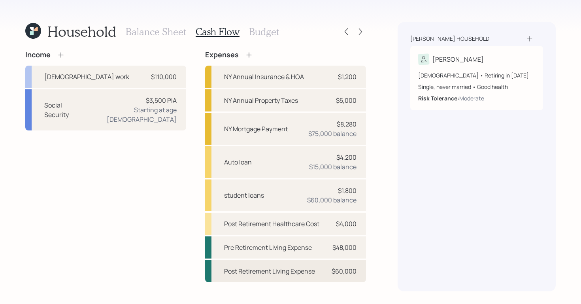
click at [305, 270] on div "Post Retirement Living Expense" at bounding box center [269, 271] width 91 height 9
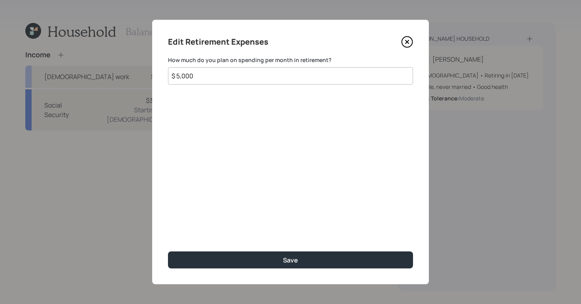
click at [211, 76] on input "$ 5,000" at bounding box center [290, 75] width 245 height 17
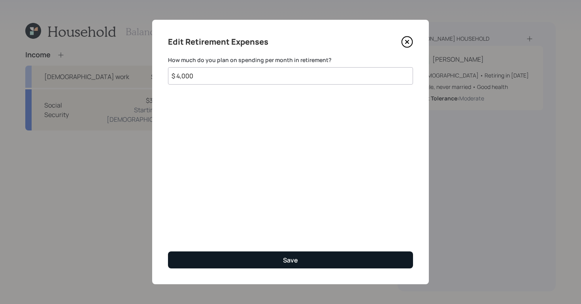
type input "$ 4,000"
click at [298, 259] on button "Save" at bounding box center [290, 260] width 245 height 17
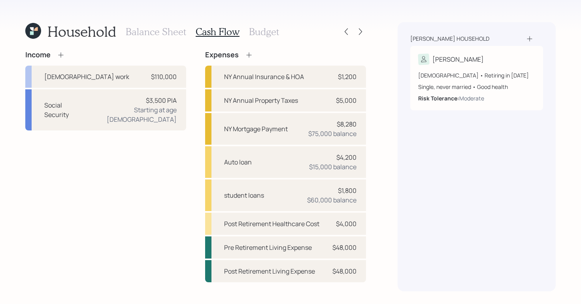
click at [261, 32] on h3 "Budget" at bounding box center [264, 31] width 30 height 11
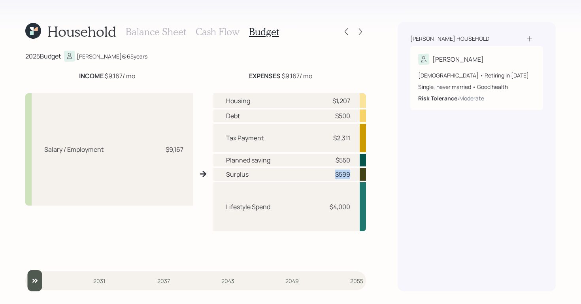
drag, startPoint x: 337, startPoint y: 176, endPoint x: 354, endPoint y: 178, distance: 18.0
click at [354, 178] on div "Surplus $599" at bounding box center [290, 174] width 153 height 13
click at [398, 167] on div "Szegda household Aleksandra 64 years old • Retiring in September 2026 Single, n…" at bounding box center [477, 156] width 158 height 269
click at [218, 32] on h3 "Cash Flow" at bounding box center [218, 31] width 44 height 11
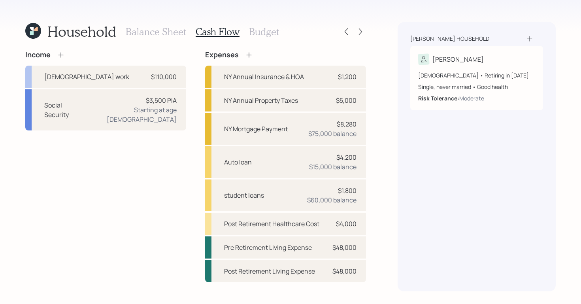
click at [258, 30] on h3 "Budget" at bounding box center [264, 31] width 30 height 11
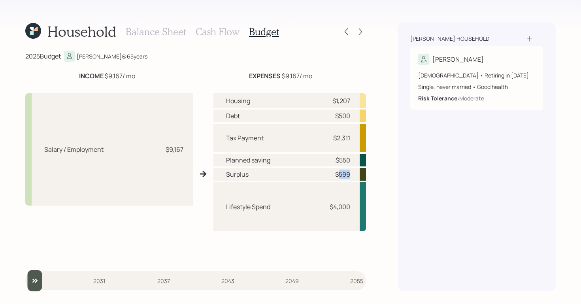
drag, startPoint x: 338, startPoint y: 173, endPoint x: 353, endPoint y: 175, distance: 14.8
click at [353, 175] on div "Surplus $599" at bounding box center [290, 174] width 153 height 13
click at [375, 171] on div "Household Balance Sheet Cash Flow Budget 2025 Budget Aleksandra @ 65 years INCO…" at bounding box center [290, 152] width 581 height 304
drag, startPoint x: 335, startPoint y: 173, endPoint x: 355, endPoint y: 177, distance: 20.6
click at [355, 177] on div "Surplus $599" at bounding box center [290, 174] width 153 height 13
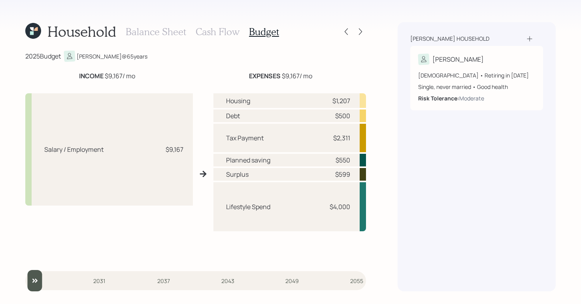
click at [372, 162] on div "Household Balance Sheet Cash Flow Budget 2025 Budget Aleksandra @ 65 years INCO…" at bounding box center [290, 152] width 581 height 304
click at [358, 30] on icon at bounding box center [361, 32] width 8 height 8
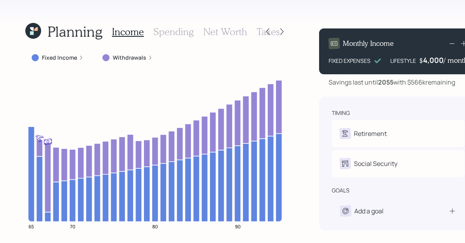
click at [57, 57] on label "Fixed Income" at bounding box center [59, 58] width 35 height 8
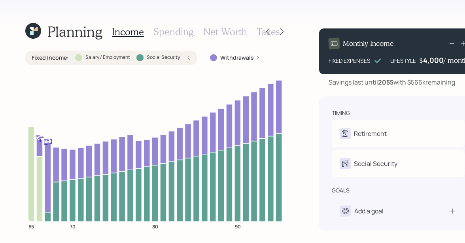
click at [242, 58] on label "Withdrawals" at bounding box center [237, 58] width 34 height 8
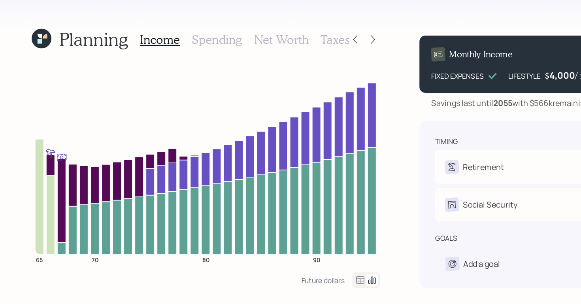
scroll to position [3, 0]
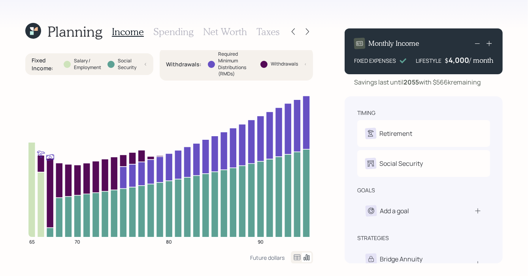
click at [167, 34] on h3 "Spending" at bounding box center [173, 31] width 40 height 11
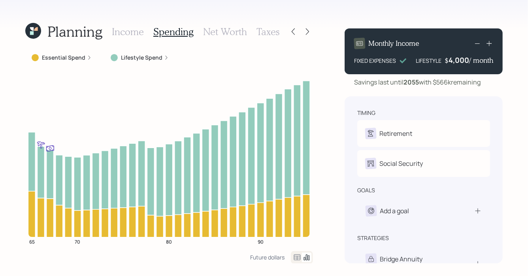
click at [151, 59] on label "Lifestyle Spend" at bounding box center [142, 58] width 42 height 8
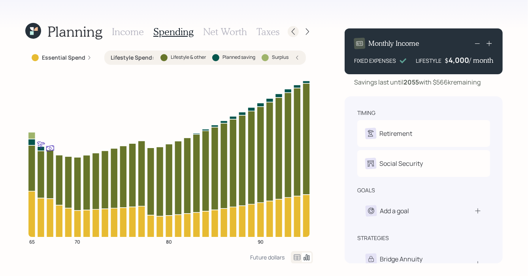
click at [292, 34] on icon at bounding box center [294, 32] width 8 height 8
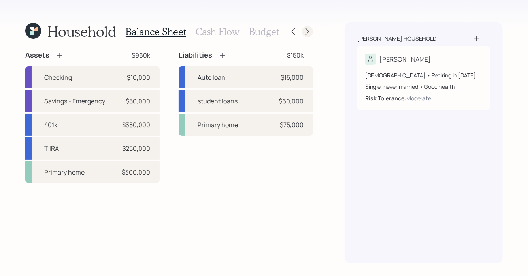
click at [311, 31] on icon at bounding box center [308, 32] width 8 height 8
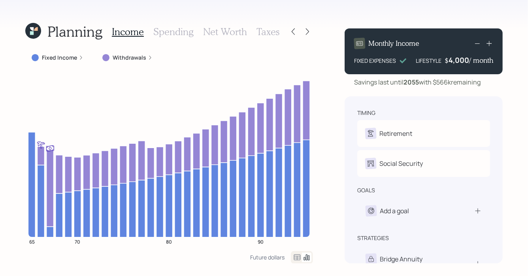
click at [169, 36] on h3 "Spending" at bounding box center [173, 31] width 40 height 11
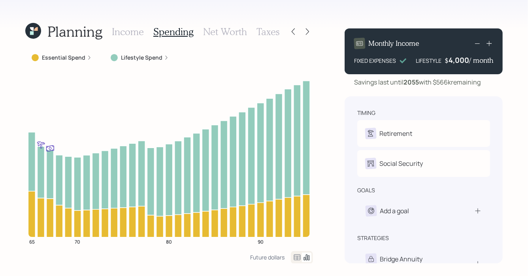
click at [129, 35] on h3 "Income" at bounding box center [128, 31] width 32 height 11
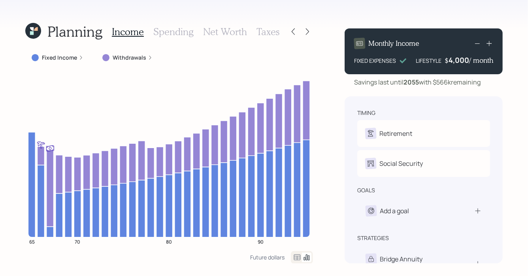
click at [170, 40] on div "Income Spending Net Worth Taxes" at bounding box center [196, 31] width 168 height 19
click at [64, 59] on label "Fixed Income" at bounding box center [59, 58] width 35 height 8
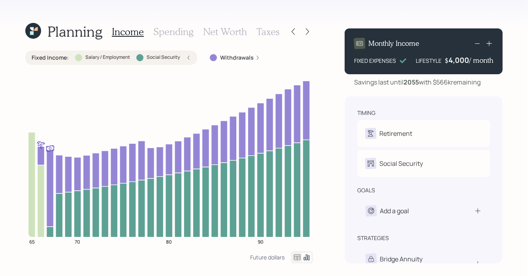
click at [187, 59] on icon at bounding box center [188, 57] width 5 height 5
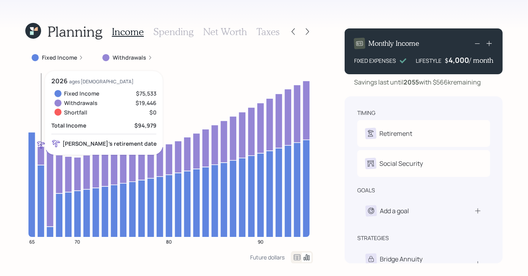
click at [40, 157] on icon at bounding box center [40, 156] width 7 height 19
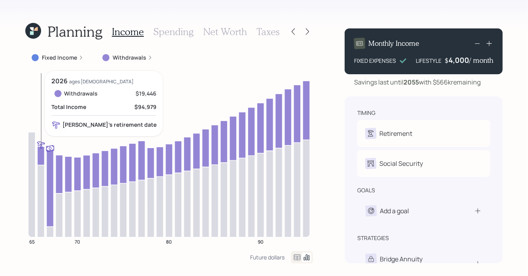
click at [40, 157] on icon at bounding box center [40, 156] width 7 height 19
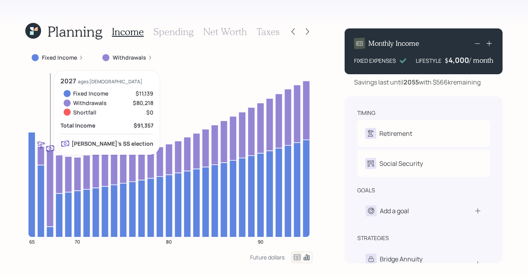
click at [47, 162] on icon at bounding box center [50, 188] width 7 height 77
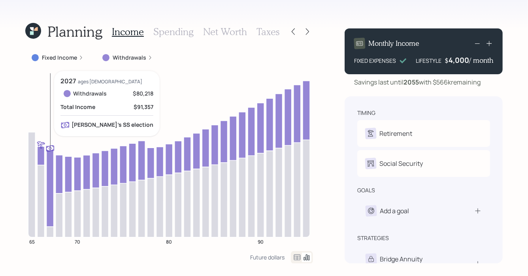
click at [47, 162] on icon at bounding box center [50, 188] width 7 height 77
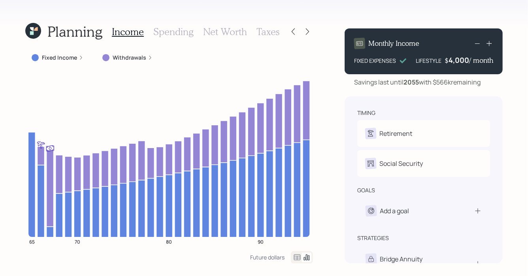
click at [178, 35] on h3 "Spending" at bounding box center [173, 31] width 40 height 11
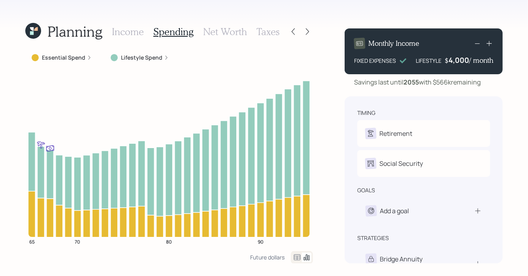
click at [130, 28] on h3 "Income" at bounding box center [128, 31] width 32 height 11
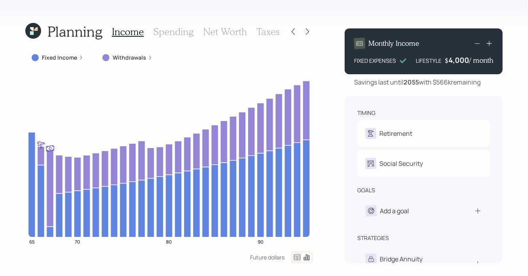
click at [166, 33] on h3 "Spending" at bounding box center [173, 31] width 40 height 11
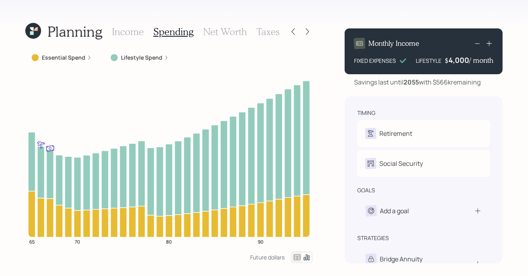
click at [126, 30] on h3 "Income" at bounding box center [128, 31] width 32 height 11
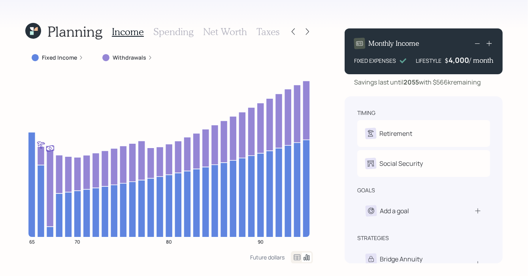
click at [185, 23] on div "Income Spending Net Worth Taxes" at bounding box center [196, 31] width 168 height 19
click at [185, 35] on h3 "Spending" at bounding box center [173, 31] width 40 height 11
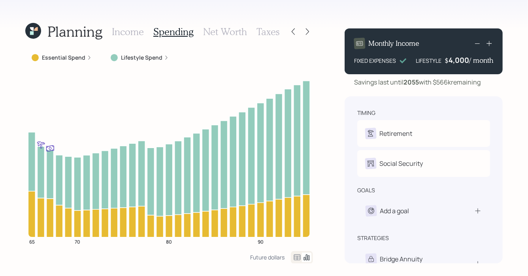
click at [138, 34] on h3 "Income" at bounding box center [128, 31] width 32 height 11
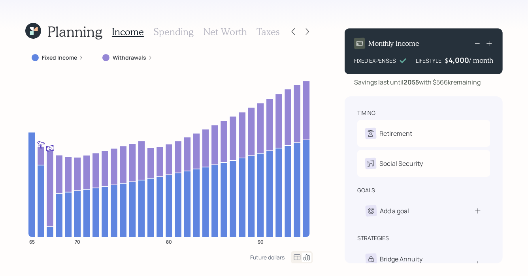
click at [166, 26] on h3 "Spending" at bounding box center [173, 31] width 40 height 11
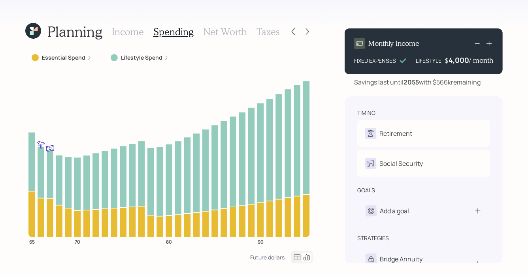
click at [81, 56] on label "Essential Spend" at bounding box center [64, 58] width 44 height 8
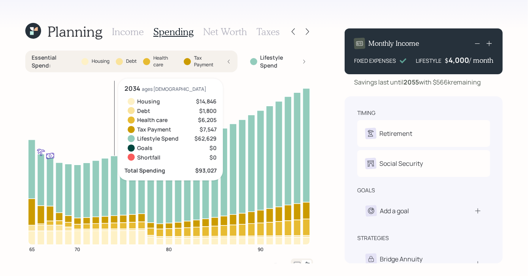
click at [114, 229] on icon at bounding box center [114, 226] width 7 height 6
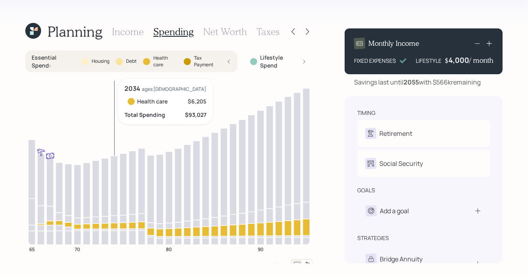
click at [113, 230] on icon at bounding box center [114, 230] width 7 height 2
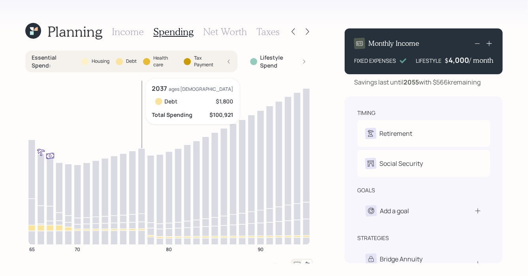
click at [138, 228] on icon at bounding box center [141, 225] width 7 height 7
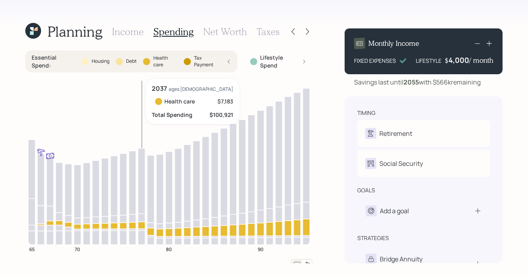
click at [137, 220] on icon "65 70 80 90" at bounding box center [169, 169] width 288 height 180
click at [141, 218] on icon at bounding box center [141, 218] width 7 height 8
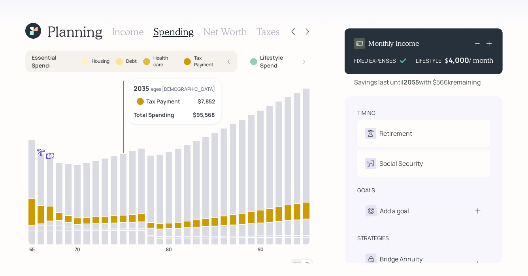
click at [126, 231] on icon at bounding box center [123, 238] width 7 height 14
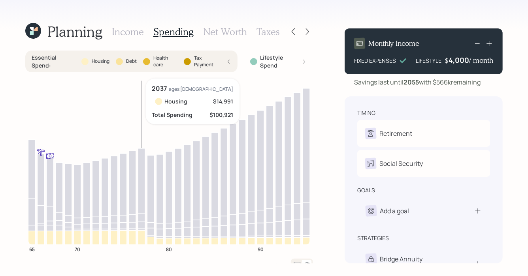
click at [144, 235] on icon at bounding box center [141, 238] width 7 height 14
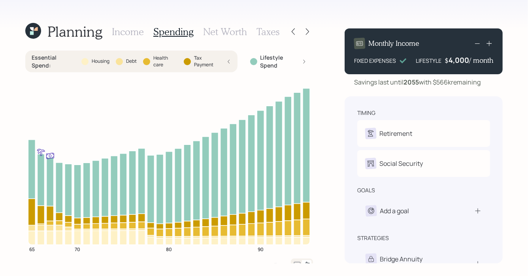
click at [233, 65] on div "Essential Spend : Housing Debt Health care Tax Payment" at bounding box center [131, 62] width 212 height 22
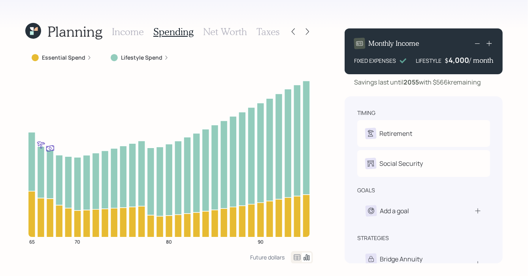
click at [220, 34] on h3 "Net Worth" at bounding box center [225, 31] width 44 height 11
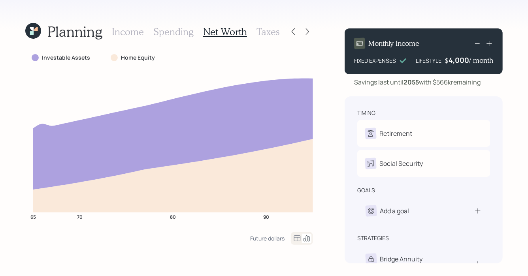
click at [189, 28] on h3 "Spending" at bounding box center [173, 31] width 40 height 11
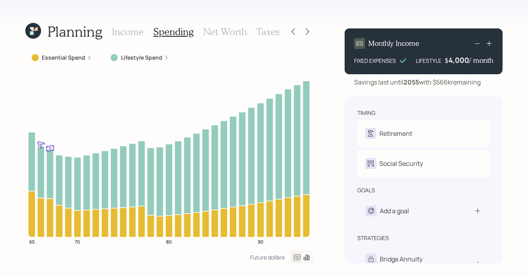
click at [295, 256] on icon at bounding box center [297, 258] width 7 height 6
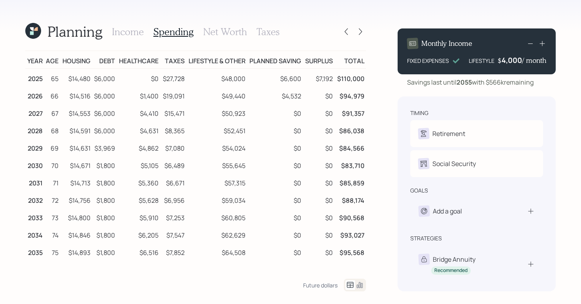
click at [110, 72] on td "$6,000" at bounding box center [104, 78] width 25 height 18
click at [242, 37] on h3 "Net Worth" at bounding box center [225, 31] width 44 height 11
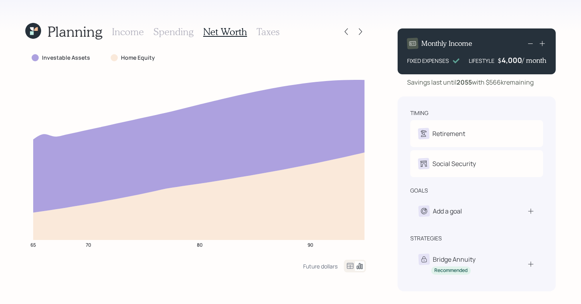
click at [352, 267] on icon at bounding box center [350, 265] width 9 height 9
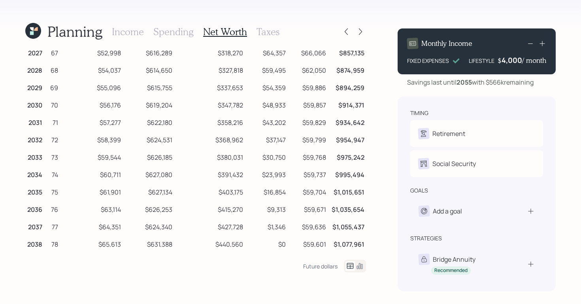
scroll to position [99, 0]
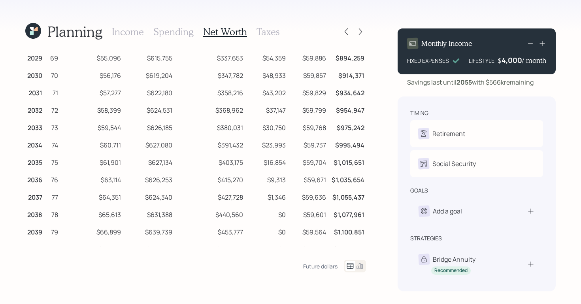
drag, startPoint x: 284, startPoint y: 216, endPoint x: 259, endPoint y: 216, distance: 24.9
click at [263, 216] on td "$0" at bounding box center [266, 213] width 43 height 17
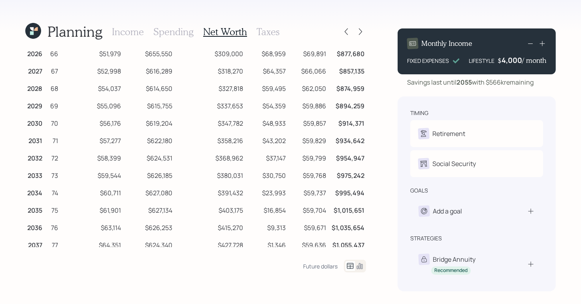
scroll to position [0, 0]
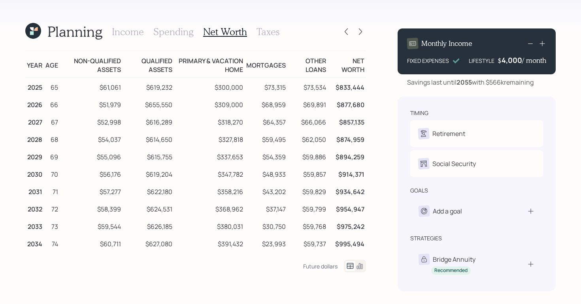
click at [187, 34] on h3 "Spending" at bounding box center [173, 31] width 40 height 11
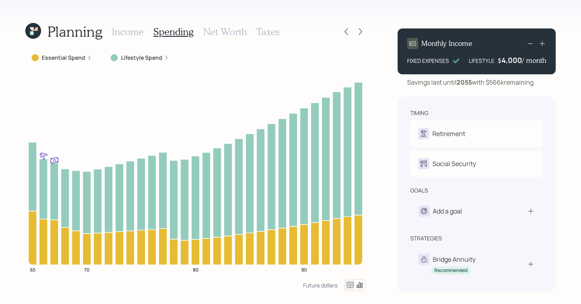
click at [139, 32] on h3 "Income" at bounding box center [128, 31] width 32 height 11
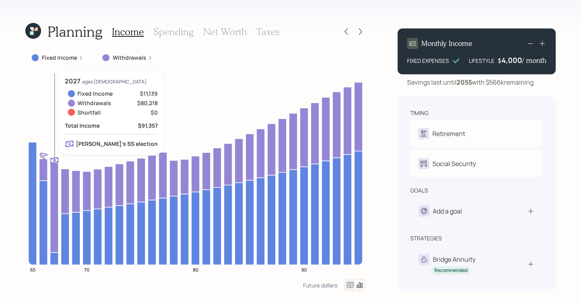
click at [52, 180] on icon at bounding box center [54, 207] width 8 height 89
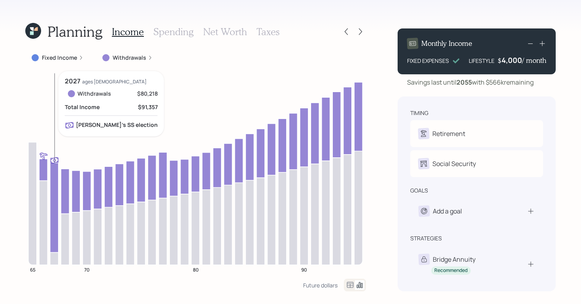
click at [52, 180] on icon at bounding box center [54, 207] width 8 height 89
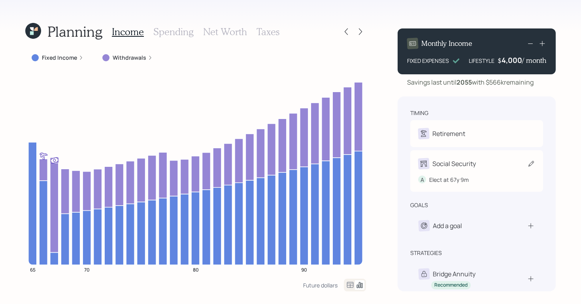
click at [531, 167] on icon at bounding box center [532, 164] width 8 height 8
select select "9"
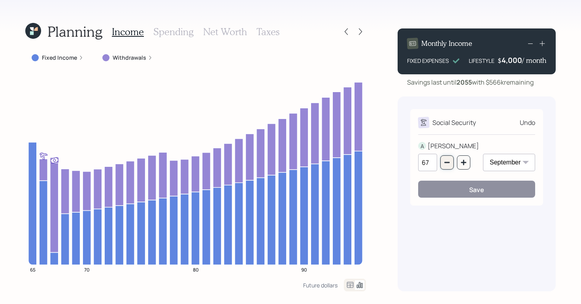
click at [453, 164] on button "button" at bounding box center [447, 162] width 13 height 14
type input "66"
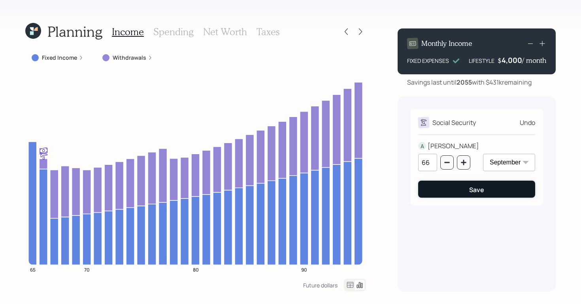
click at [460, 189] on button "Save" at bounding box center [476, 189] width 117 height 17
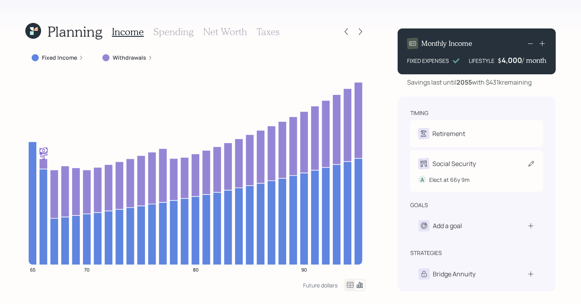
click at [441, 160] on div "Social Security" at bounding box center [455, 163] width 44 height 9
select select "9"
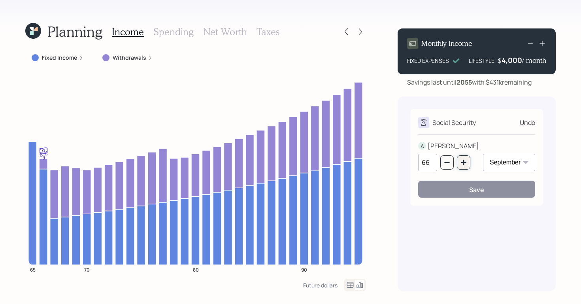
click at [466, 165] on icon "button" at bounding box center [464, 162] width 6 height 6
type input "67"
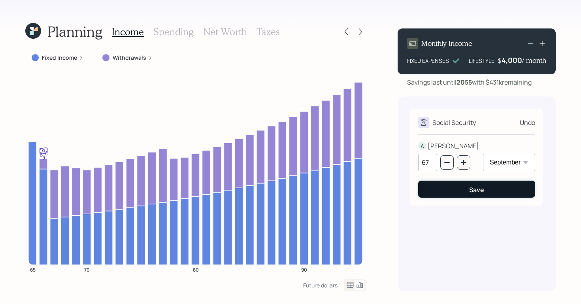
click at [470, 191] on div "Save" at bounding box center [477, 190] width 15 height 9
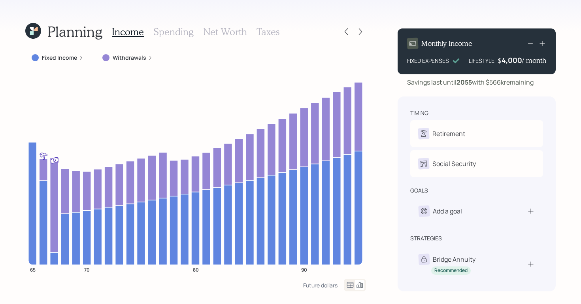
click at [226, 34] on h3 "Net Worth" at bounding box center [225, 31] width 44 height 11
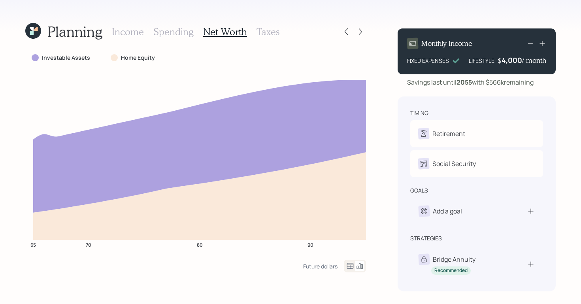
click at [272, 35] on h3 "Taxes" at bounding box center [268, 31] width 23 height 11
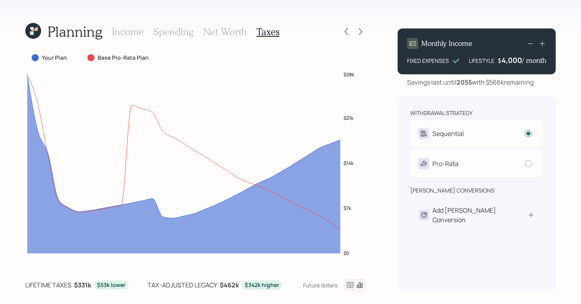
click at [229, 31] on h3 "Net Worth" at bounding box center [225, 31] width 44 height 11
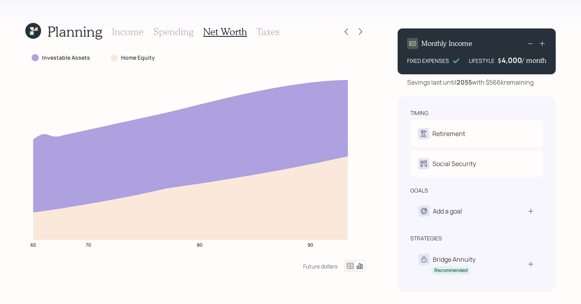
click at [123, 37] on div "Income Spending Net Worth Taxes" at bounding box center [196, 31] width 168 height 19
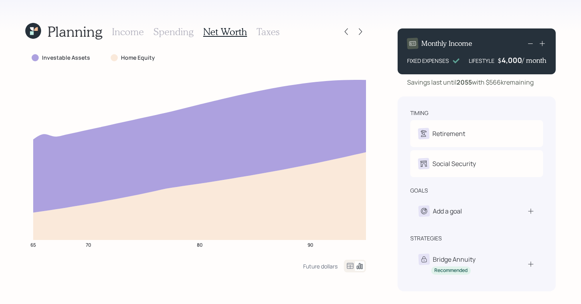
click at [263, 30] on h3 "Taxes" at bounding box center [268, 31] width 23 height 11
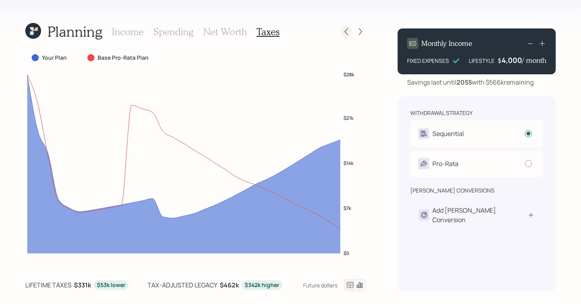
click at [346, 37] on div at bounding box center [346, 31] width 11 height 11
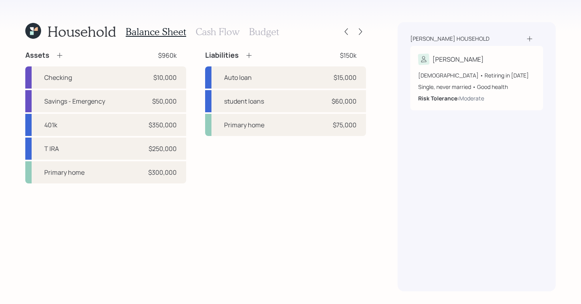
click at [367, 36] on div "Household Balance Sheet Cash Flow Budget Assets $960k Checking $10,000 Savings …" at bounding box center [290, 152] width 581 height 304
click at [365, 35] on div at bounding box center [353, 31] width 25 height 11
click at [362, 33] on icon at bounding box center [361, 32] width 8 height 8
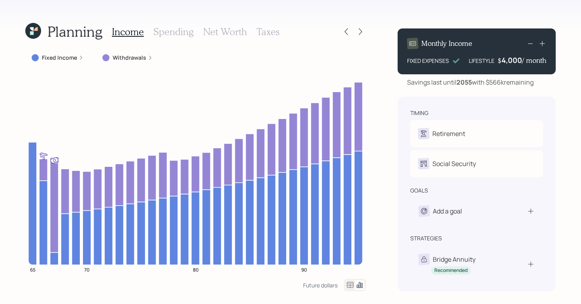
click at [270, 26] on h3 "Taxes" at bounding box center [268, 31] width 23 height 11
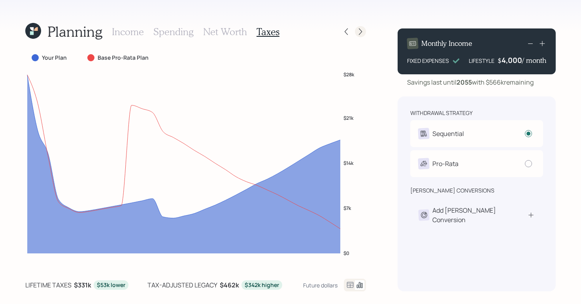
click at [356, 29] on div at bounding box center [360, 31] width 11 height 11
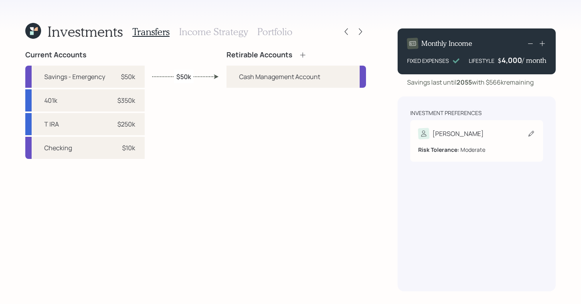
click at [477, 141] on div "Risk Tolerance: Moderate" at bounding box center [476, 146] width 117 height 15
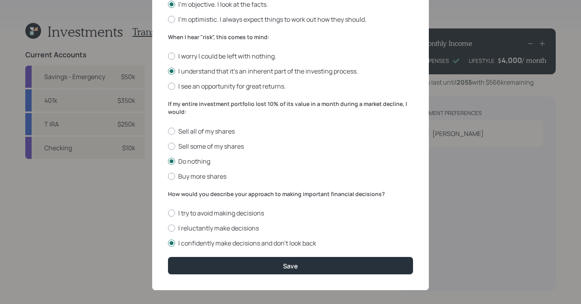
scroll to position [268, 0]
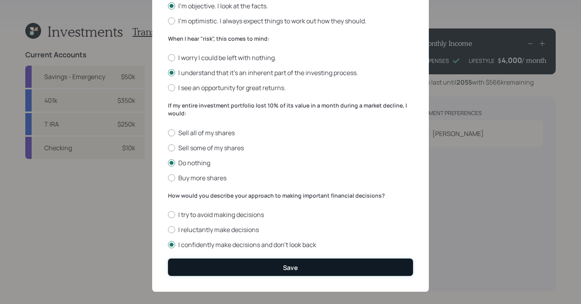
click at [259, 260] on button "Save" at bounding box center [290, 267] width 245 height 17
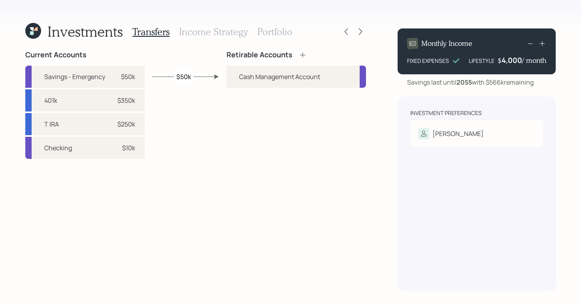
click at [304, 53] on icon at bounding box center [303, 55] width 8 height 8
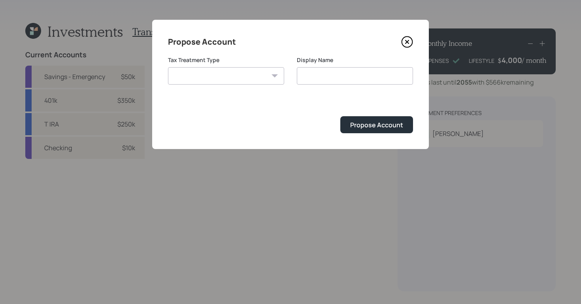
click at [232, 71] on select "Roth Taxable Traditional" at bounding box center [226, 75] width 116 height 17
select select "traditional"
click at [168, 67] on select "Roth Taxable Traditional" at bounding box center [226, 75] width 116 height 17
type input "Traditional"
click at [361, 130] on button "Propose Account" at bounding box center [377, 124] width 73 height 17
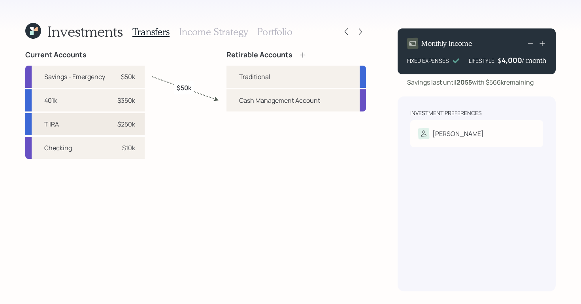
click at [104, 130] on div "T IRA $250k" at bounding box center [84, 124] width 119 height 22
click at [115, 126] on div "$250k" at bounding box center [124, 123] width 24 height 9
click at [240, 80] on div "Traditional" at bounding box center [254, 76] width 31 height 9
select select "523101de-ffbd-44c8-88e5-472b7cb501bb"
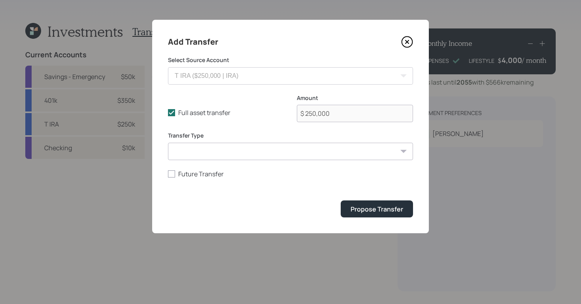
click at [286, 140] on div "Transfer Type ACAT Transfer Non ACAT Transfer Capitalize Rollover Rollover Depo…" at bounding box center [290, 146] width 245 height 28
click at [278, 150] on select "ACAT Transfer Non ACAT Transfer Capitalize Rollover Rollover Deposit" at bounding box center [290, 151] width 245 height 17
select select "acat_transfer"
click at [168, 143] on select "ACAT Transfer Non ACAT Transfer Capitalize Rollover Rollover Deposit" at bounding box center [290, 151] width 245 height 17
click at [372, 213] on div "Propose Transfer" at bounding box center [377, 209] width 53 height 9
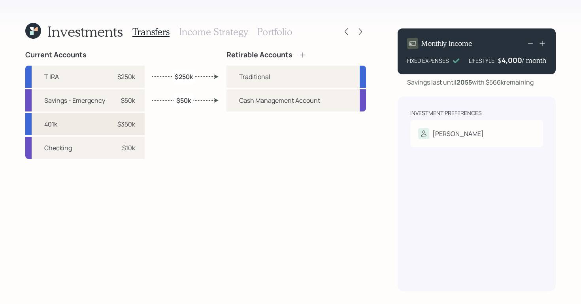
click at [108, 126] on div "401k $350k" at bounding box center [84, 124] width 119 height 22
click at [237, 80] on div "Traditional" at bounding box center [297, 77] width 140 height 22
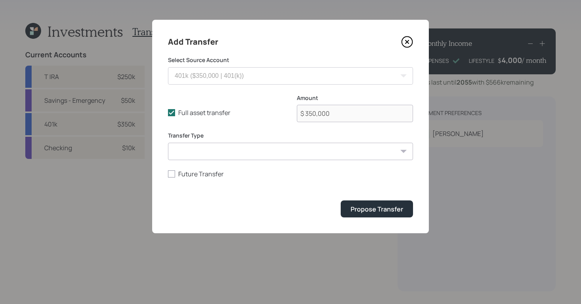
click at [316, 153] on select "ACAT Transfer Non ACAT Transfer Capitalize Rollover Rollover Deposit" at bounding box center [290, 151] width 245 height 17
select select "acat_transfer"
click at [168, 143] on select "ACAT Transfer Non ACAT Transfer Capitalize Rollover Rollover Deposit" at bounding box center [290, 151] width 245 height 17
click at [408, 43] on icon at bounding box center [407, 42] width 12 height 12
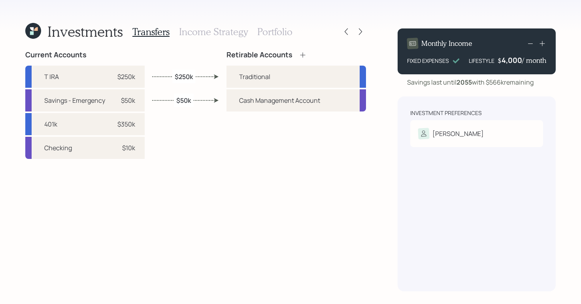
click at [218, 25] on div "Transfers Income Strategy Portfolio" at bounding box center [213, 31] width 160 height 19
click at [210, 30] on h3 "Income Strategy" at bounding box center [213, 31] width 69 height 11
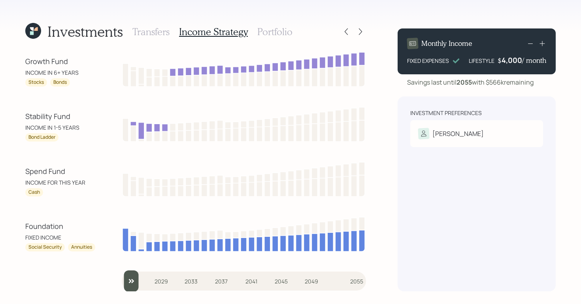
drag, startPoint x: 61, startPoint y: 138, endPoint x: 7, endPoint y: 144, distance: 54.1
click at [7, 144] on div "Investments Transfers Income Strategy Portfolio Growth Fund INCOME IN 6+ YEARS …" at bounding box center [290, 152] width 581 height 304
drag, startPoint x: 31, startPoint y: 138, endPoint x: 62, endPoint y: 137, distance: 30.5
click at [62, 137] on div "Bond Ladder" at bounding box center [60, 137] width 71 height 8
click at [42, 157] on div "Growth Fund INCOME IN 6+ YEARS Stocks Bonds Stability Fund INCOME IN 1-5 YEARS …" at bounding box center [195, 171] width 341 height 241
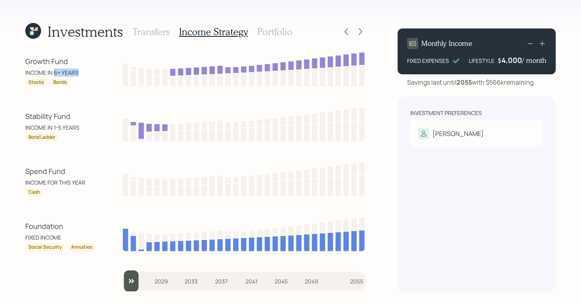
drag, startPoint x: 55, startPoint y: 73, endPoint x: 81, endPoint y: 73, distance: 25.7
click at [81, 73] on div "INCOME IN 6+ YEARS" at bounding box center [60, 72] width 71 height 8
click at [85, 53] on div "Growth Fund INCOME IN 6+ YEARS Stocks Bonds" at bounding box center [195, 69] width 341 height 36
click at [278, 30] on h3 "Portfolio" at bounding box center [275, 31] width 35 height 11
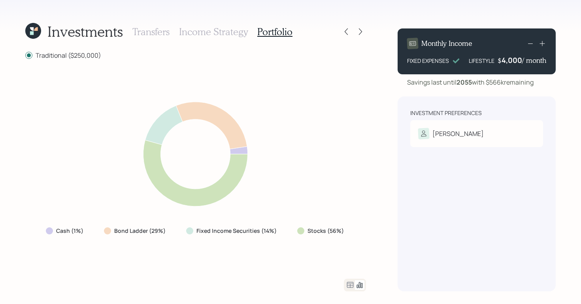
click at [347, 281] on icon at bounding box center [350, 284] width 9 height 9
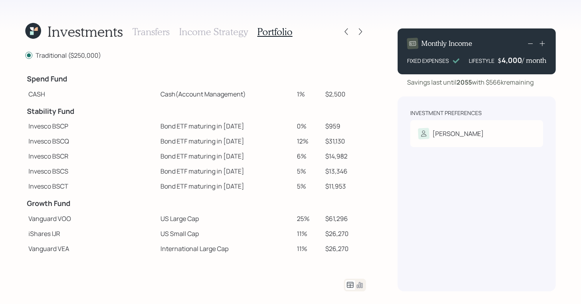
click at [361, 286] on icon at bounding box center [360, 285] width 6 height 6
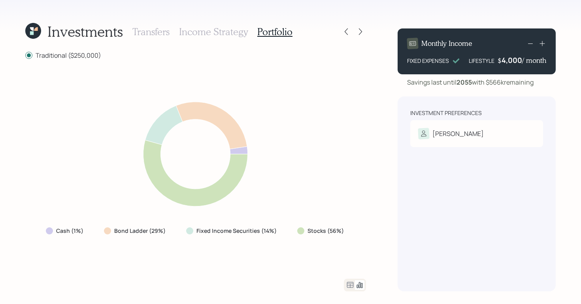
click at [204, 34] on h3 "Income Strategy" at bounding box center [213, 31] width 69 height 11
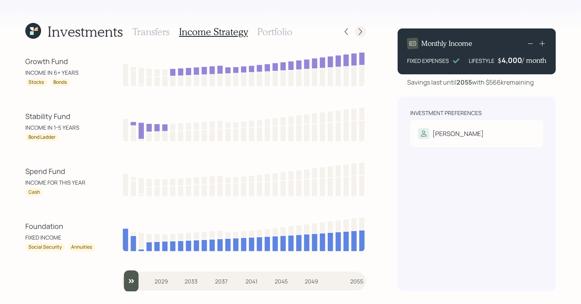
click at [362, 33] on icon at bounding box center [361, 32] width 8 height 8
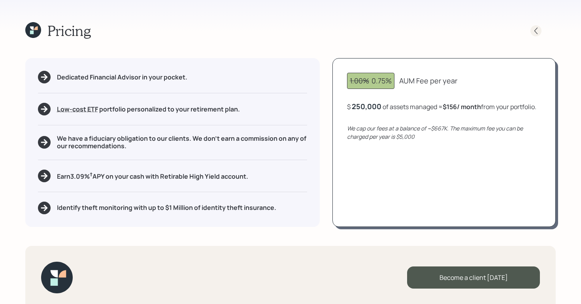
click at [536, 29] on icon at bounding box center [536, 31] width 8 height 8
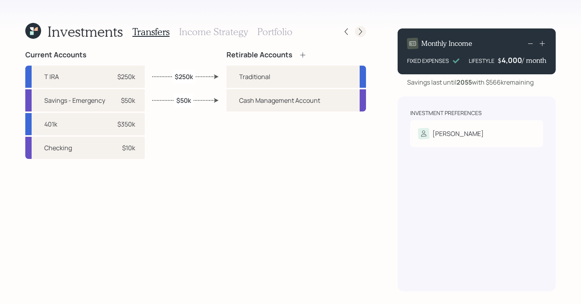
click at [356, 33] on div at bounding box center [360, 31] width 11 height 11
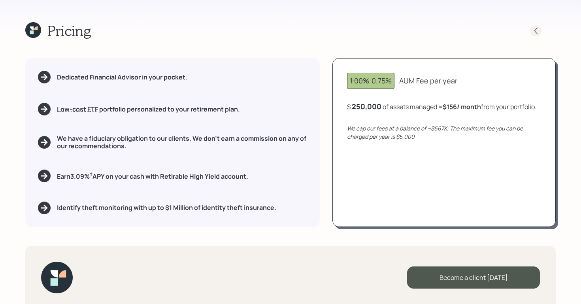
click at [535, 32] on icon at bounding box center [536, 31] width 8 height 8
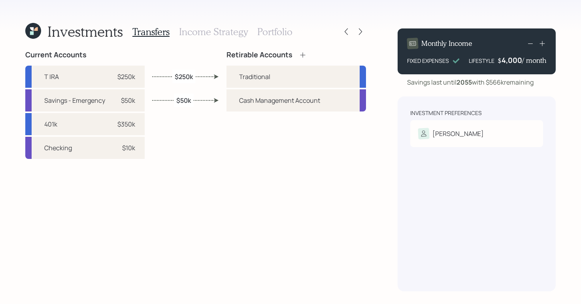
click at [283, 31] on h3 "Portfolio" at bounding box center [275, 31] width 35 height 11
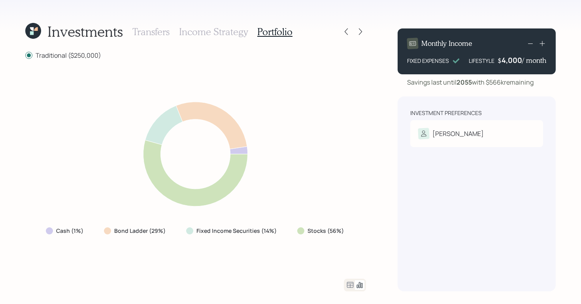
click at [231, 34] on h3 "Income Strategy" at bounding box center [213, 31] width 69 height 11
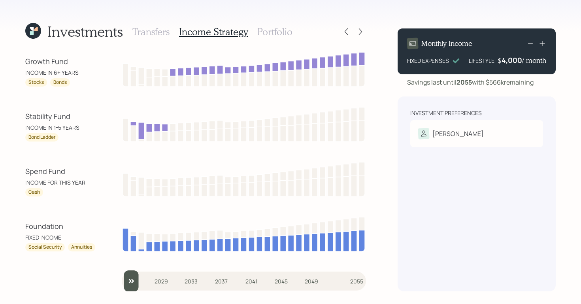
click at [281, 34] on h3 "Portfolio" at bounding box center [275, 31] width 35 height 11
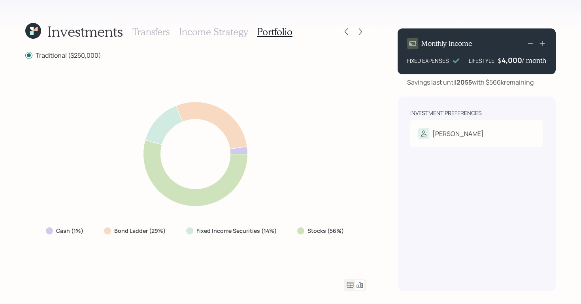
click at [352, 285] on icon at bounding box center [350, 284] width 9 height 9
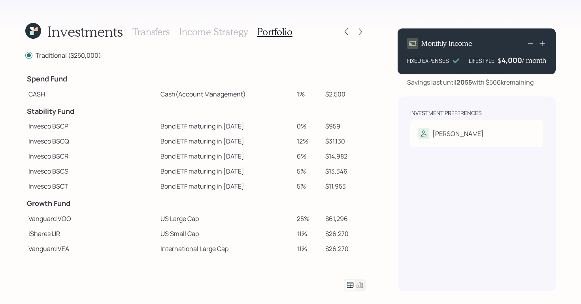
click at [233, 33] on h3 "Income Strategy" at bounding box center [213, 31] width 69 height 11
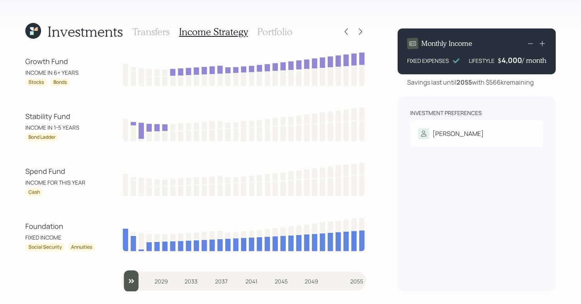
click at [274, 41] on div "Investments Transfers Income Strategy Portfolio Growth Fund INCOME IN 6+ YEARS …" at bounding box center [195, 156] width 341 height 269
click at [274, 33] on h3 "Portfolio" at bounding box center [275, 31] width 35 height 11
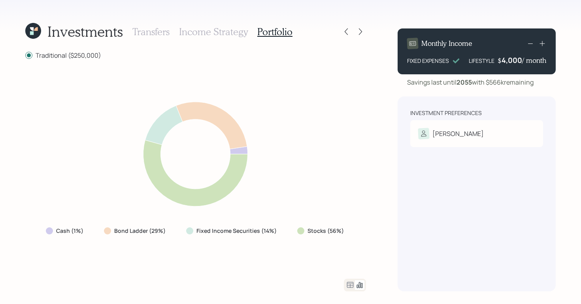
click at [350, 288] on icon at bounding box center [350, 284] width 9 height 9
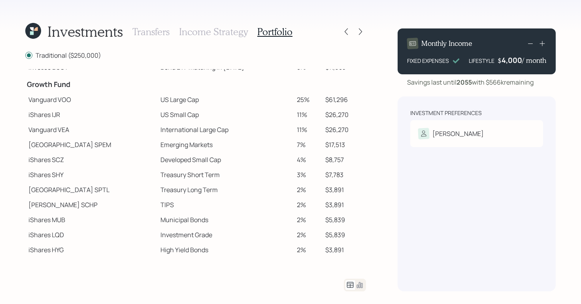
scroll to position [135, 0]
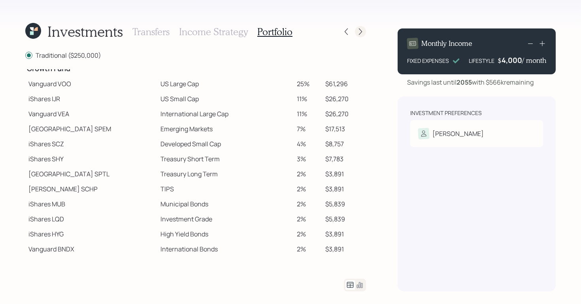
click at [362, 31] on icon at bounding box center [360, 31] width 3 height 7
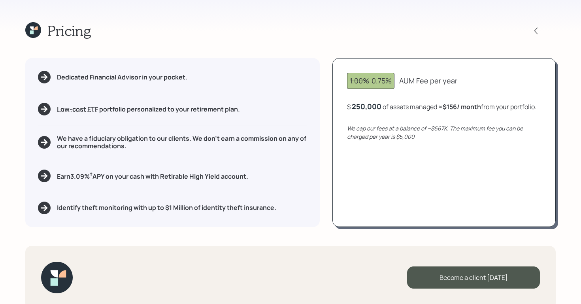
click at [545, 28] on div at bounding box center [543, 30] width 25 height 11
click at [533, 28] on icon at bounding box center [536, 31] width 8 height 8
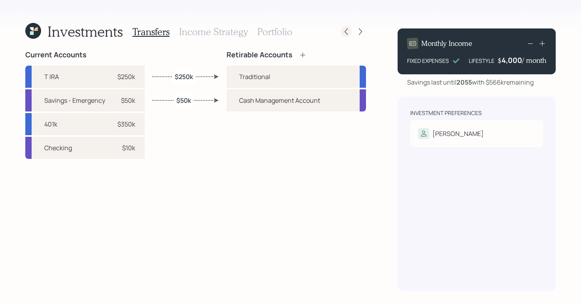
click at [348, 29] on icon at bounding box center [346, 31] width 3 height 7
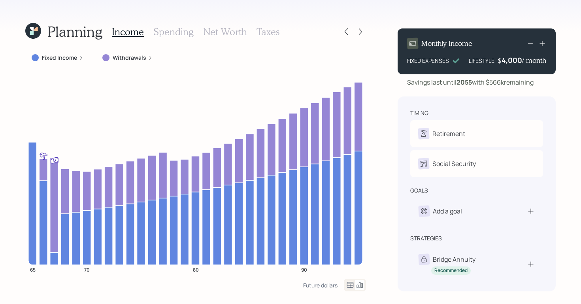
click at [348, 29] on icon at bounding box center [346, 31] width 3 height 7
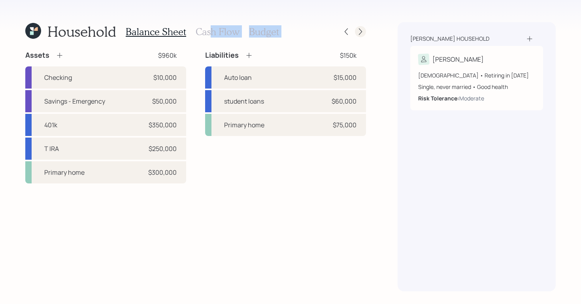
drag, startPoint x: 208, startPoint y: 29, endPoint x: 362, endPoint y: 30, distance: 153.1
click at [362, 30] on div "Household Balance Sheet Cash Flow Budget" at bounding box center [195, 31] width 341 height 19
click at [362, 30] on icon at bounding box center [361, 32] width 8 height 8
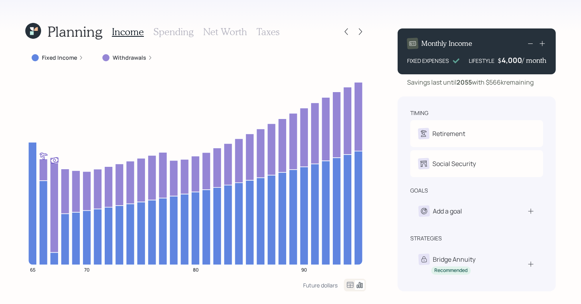
click at [541, 45] on icon at bounding box center [543, 44] width 8 height 8
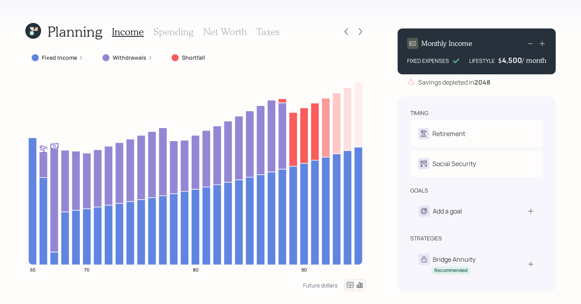
click at [532, 43] on icon at bounding box center [530, 43] width 9 height 9
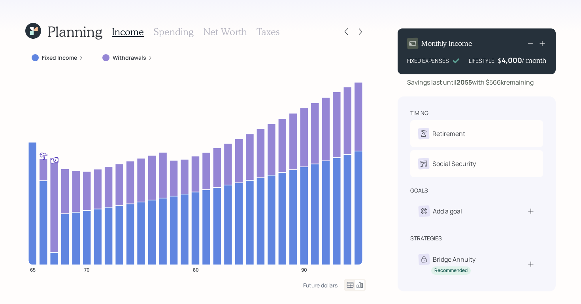
click at [191, 26] on h3 "Spending" at bounding box center [173, 31] width 40 height 11
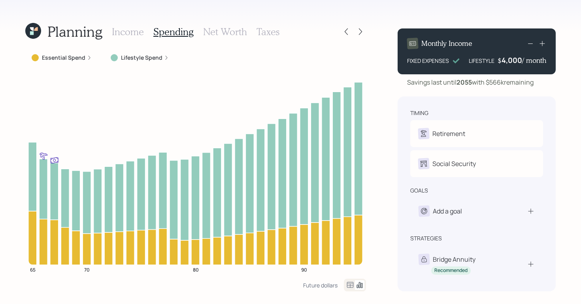
click at [216, 27] on h3 "Net Worth" at bounding box center [225, 31] width 44 height 11
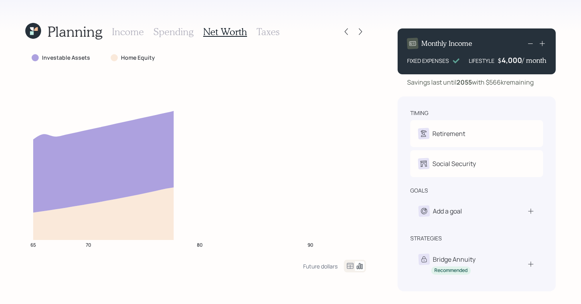
click at [257, 34] on h3 "Taxes" at bounding box center [268, 31] width 23 height 11
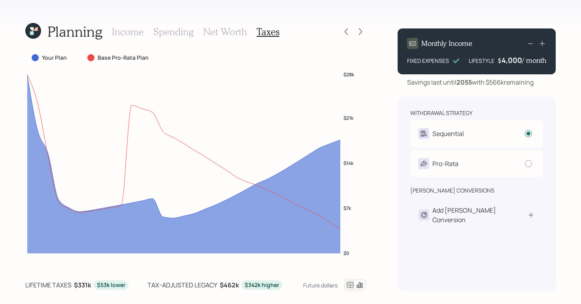
click at [130, 31] on h3 "Income" at bounding box center [128, 31] width 32 height 11
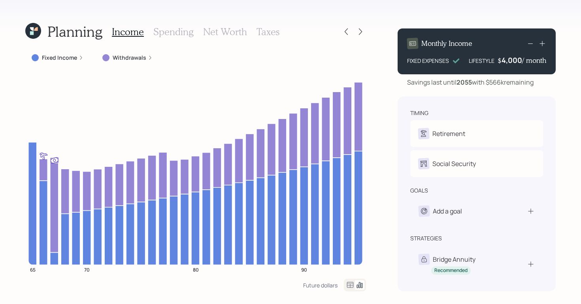
click at [185, 30] on h3 "Spending" at bounding box center [173, 31] width 40 height 11
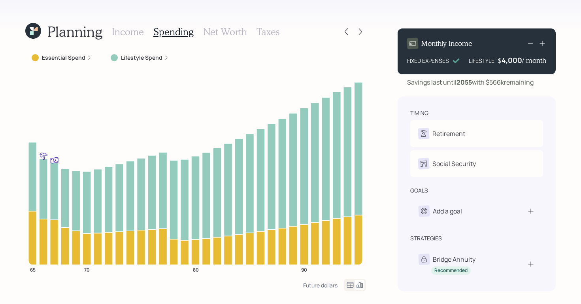
click at [215, 34] on h3 "Net Worth" at bounding box center [225, 31] width 44 height 11
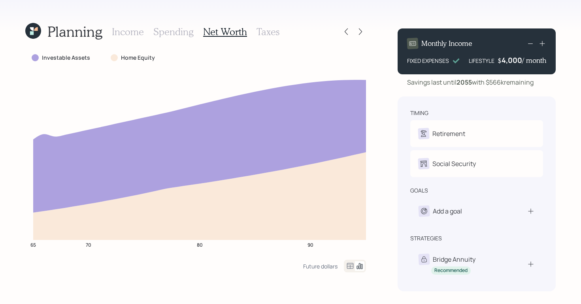
click at [258, 32] on h3 "Taxes" at bounding box center [268, 31] width 23 height 11
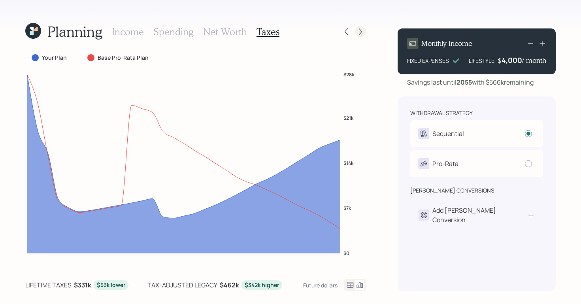
click at [358, 32] on icon at bounding box center [361, 32] width 8 height 8
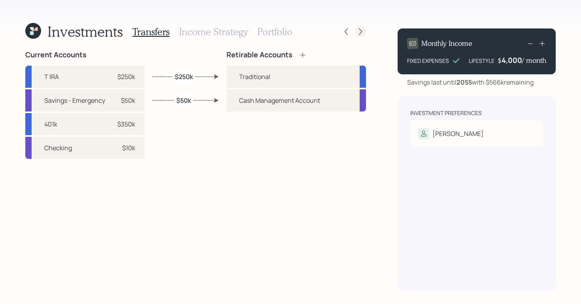
click at [356, 30] on div at bounding box center [360, 31] width 11 height 11
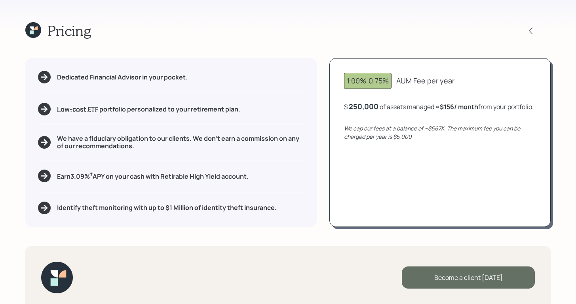
drag, startPoint x: 418, startPoint y: 240, endPoint x: 444, endPoint y: 278, distance: 45.9
click at [444, 278] on div "Pricing Dedicated Financial Advisor in your pocket. Low-cost ETF Retirable uses…" at bounding box center [288, 152] width 576 height 304
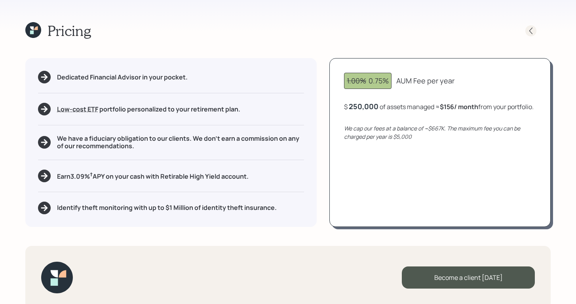
click at [535, 32] on div at bounding box center [530, 30] width 11 height 11
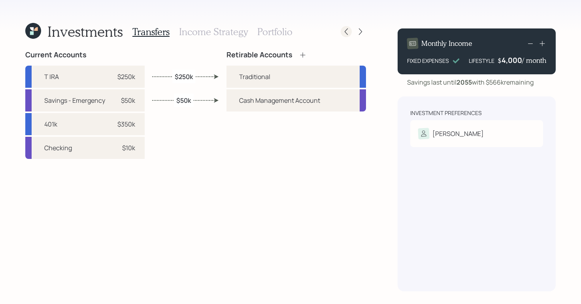
click at [344, 33] on icon at bounding box center [347, 32] width 8 height 8
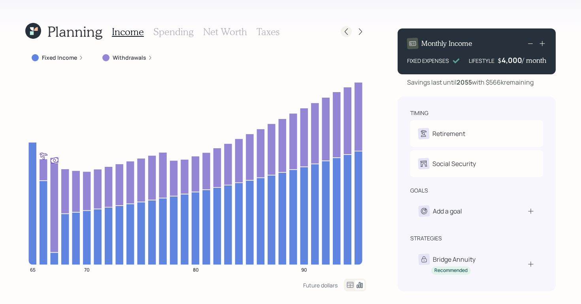
click at [344, 31] on icon at bounding box center [347, 32] width 8 height 8
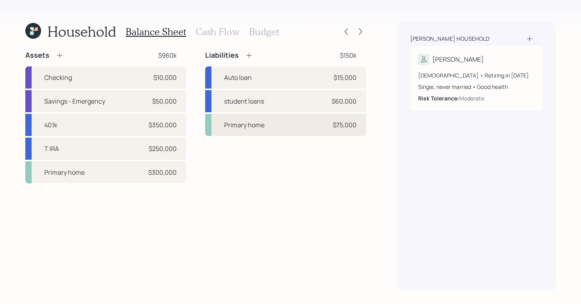
click at [277, 131] on div "Primary home $75,000" at bounding box center [285, 125] width 161 height 22
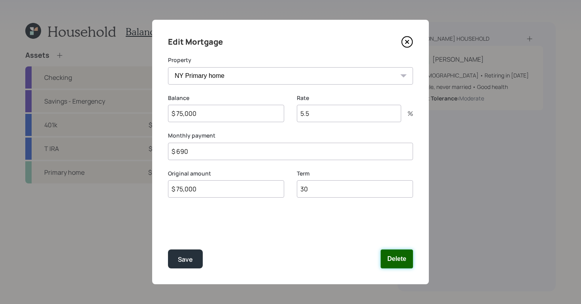
click at [394, 261] on button "Delete" at bounding box center [397, 259] width 32 height 19
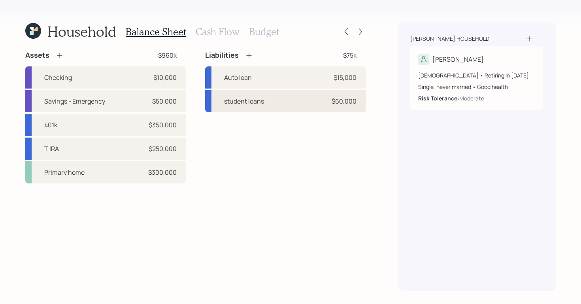
click at [294, 110] on div "student loans $60,000" at bounding box center [285, 101] width 161 height 22
select select "student"
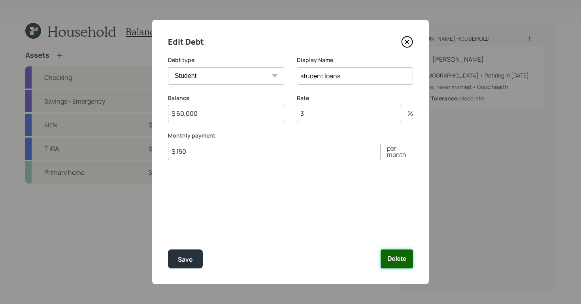
drag, startPoint x: 398, startPoint y: 255, endPoint x: 366, endPoint y: 234, distance: 38.6
click at [398, 255] on button "Delete" at bounding box center [397, 259] width 32 height 19
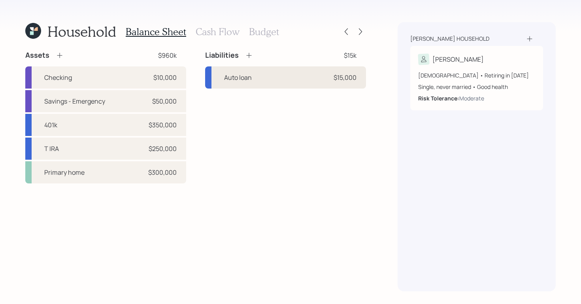
click at [297, 71] on div "Auto loan $15,000" at bounding box center [285, 77] width 161 height 22
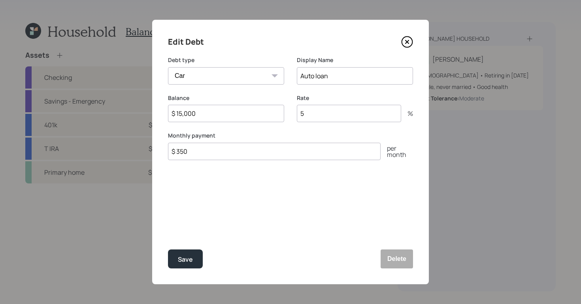
click at [380, 259] on div "Save Delete" at bounding box center [290, 259] width 245 height 19
click at [400, 261] on button "Delete" at bounding box center [397, 259] width 32 height 19
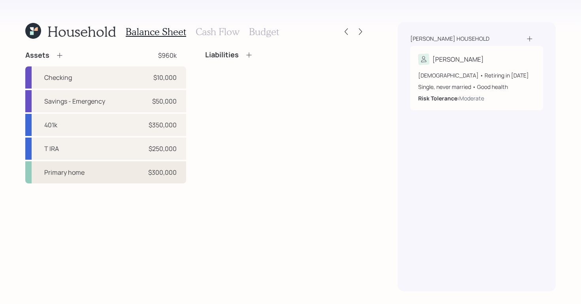
click at [83, 176] on div "Primary home" at bounding box center [64, 172] width 40 height 9
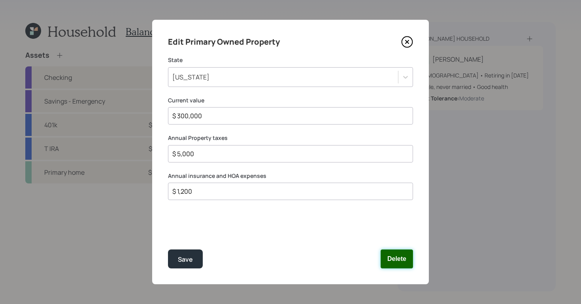
click at [402, 263] on button "Delete" at bounding box center [397, 259] width 32 height 19
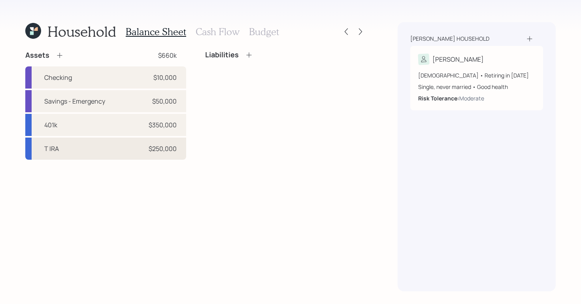
click at [87, 146] on div "T IRA $250,000" at bounding box center [105, 149] width 161 height 22
select select "ira"
select select "balanced"
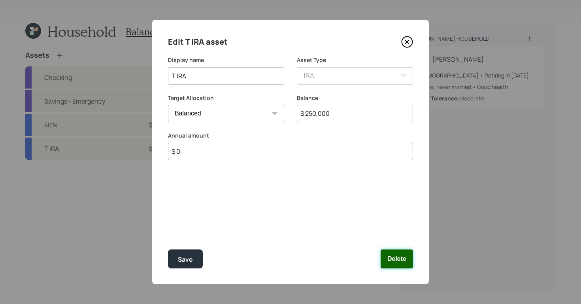
click at [404, 257] on button "Delete" at bounding box center [397, 259] width 32 height 19
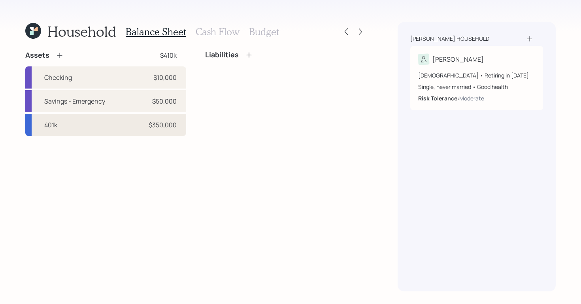
click at [124, 119] on div "401k $350,000" at bounding box center [105, 125] width 161 height 22
select select "company_sponsored"
select select "balanced"
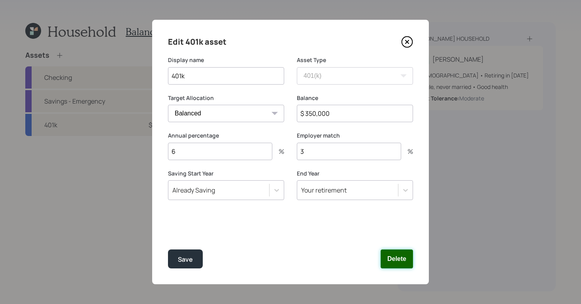
click at [394, 252] on button "Delete" at bounding box center [397, 259] width 32 height 19
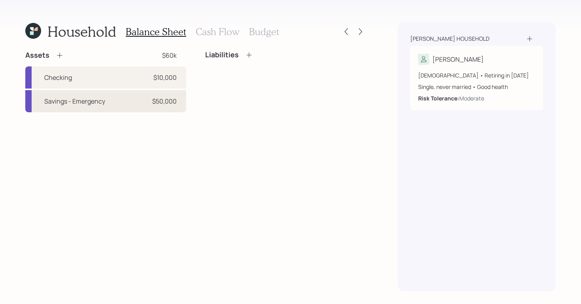
click at [143, 100] on div "Savings - Emergency $50,000" at bounding box center [105, 101] width 161 height 22
select select "emergency_fund"
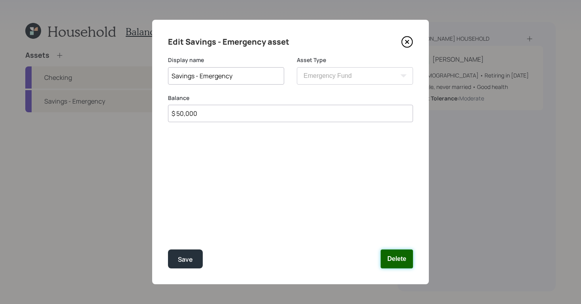
click at [407, 255] on button "Delete" at bounding box center [397, 259] width 32 height 19
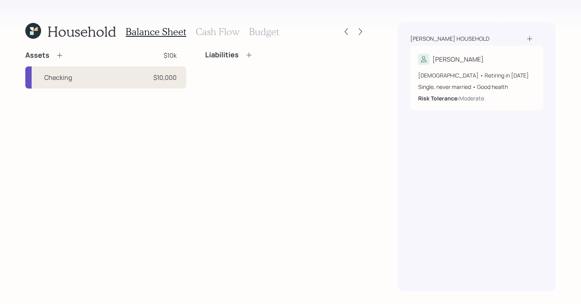
click at [121, 79] on div "Checking $10,000" at bounding box center [105, 77] width 161 height 22
select select "cash"
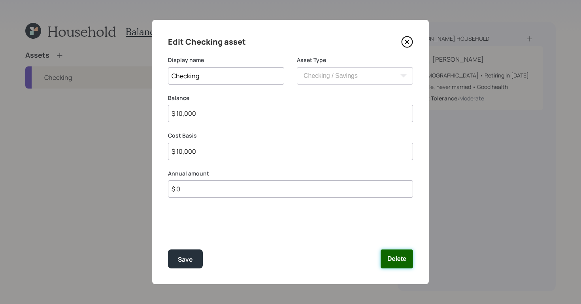
click at [400, 263] on button "Delete" at bounding box center [397, 259] width 32 height 19
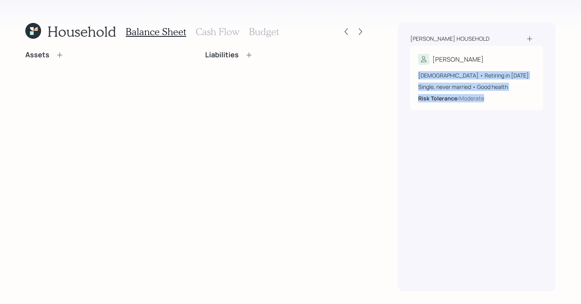
drag, startPoint x: 541, startPoint y: 132, endPoint x: 523, endPoint y: 183, distance: 54.4
click at [525, 183] on div "Household Balance Sheet Cash Flow Budget Assets Liabilities Szegda household Al…" at bounding box center [290, 152] width 581 height 304
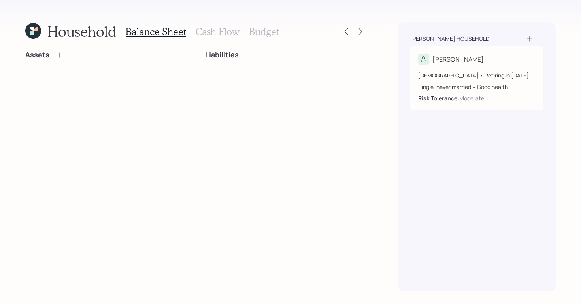
click at [328, 109] on div "Assets Liabilities" at bounding box center [195, 171] width 341 height 241
click at [197, 29] on h3 "Cash Flow" at bounding box center [218, 31] width 44 height 11
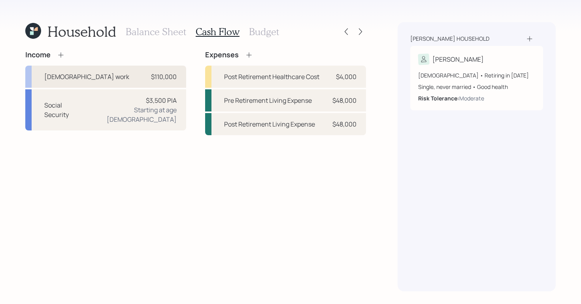
click at [168, 78] on div "$110,000" at bounding box center [164, 76] width 26 height 9
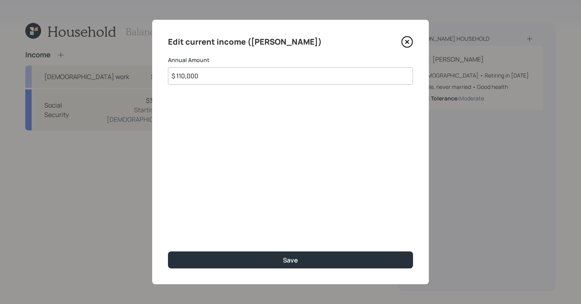
drag, startPoint x: 249, startPoint y: 73, endPoint x: 0, endPoint y: 4, distance: 258.7
click at [0, 4] on div "Edit current income (Aleksandra) Annual Amount $ 110,000 Save" at bounding box center [290, 152] width 581 height 304
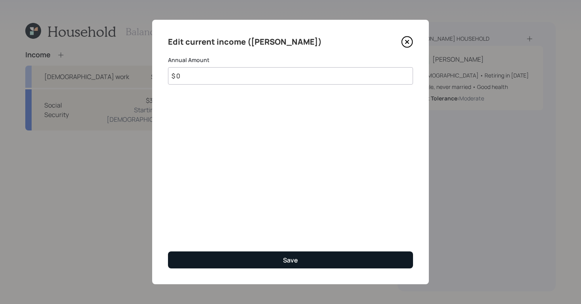
type input "$ 0"
click at [323, 254] on button "Save" at bounding box center [290, 260] width 245 height 17
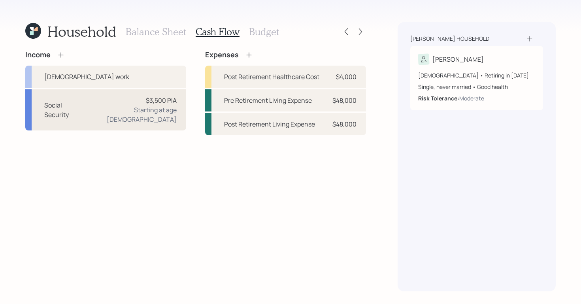
click at [71, 115] on div "Social Security $3,500 PIA Starting at age 67" at bounding box center [105, 109] width 161 height 41
select select "9"
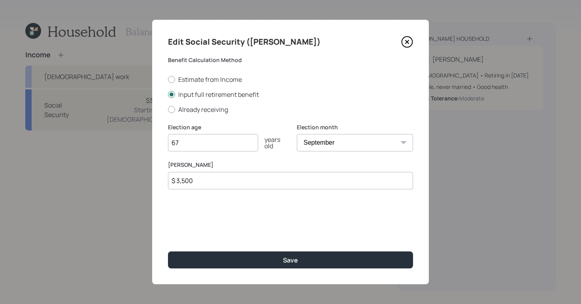
drag, startPoint x: 230, startPoint y: 184, endPoint x: 120, endPoint y: 172, distance: 110.6
click at [117, 174] on div "Edit Social Security (Aleksandra) Benefit Calculation Method Estimate from Inco…" at bounding box center [290, 152] width 581 height 304
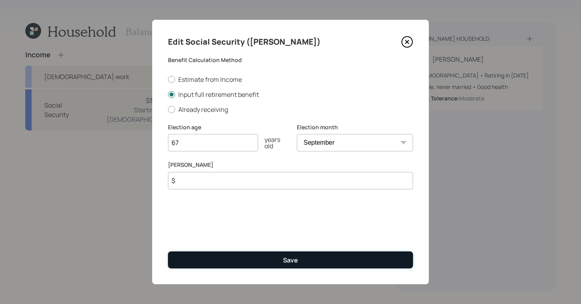
click at [321, 259] on button "Save" at bounding box center [290, 260] width 245 height 17
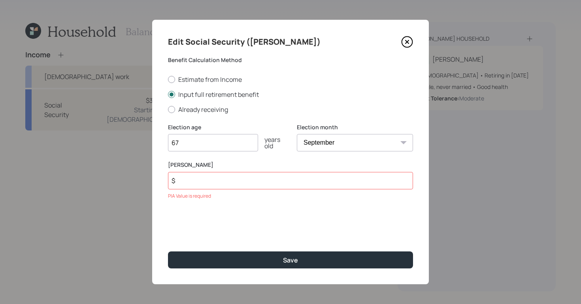
click at [200, 187] on input "$" at bounding box center [290, 180] width 245 height 17
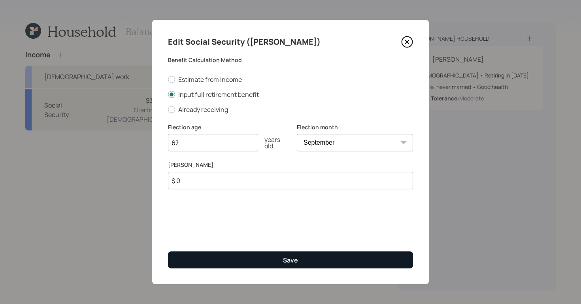
type input "$ 0"
click at [295, 263] on div "Save" at bounding box center [290, 260] width 15 height 9
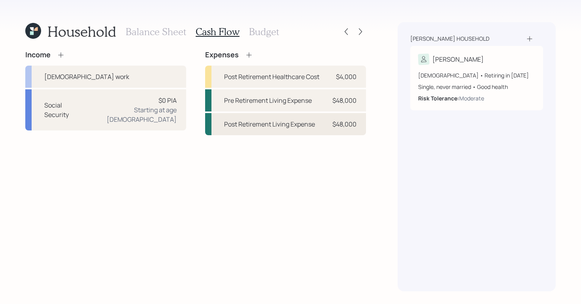
click at [323, 125] on div "Post Retirement Living Expense $48,000" at bounding box center [285, 124] width 161 height 22
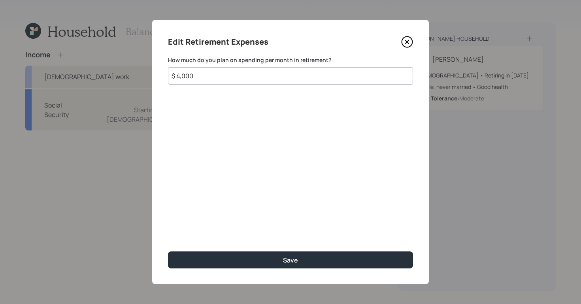
drag, startPoint x: 227, startPoint y: 79, endPoint x: 7, endPoint y: 22, distance: 227.2
click at [11, 34] on div "Edit Retirement Expenses How much do you plan on spending per month in retireme…" at bounding box center [290, 152] width 581 height 304
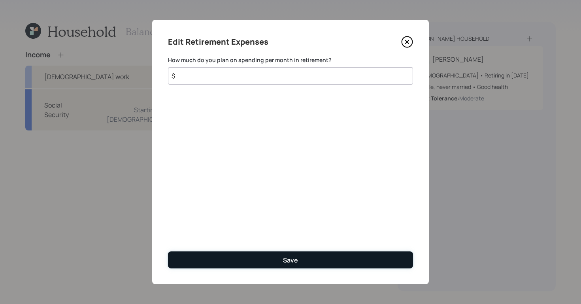
click at [274, 256] on button "Save" at bounding box center [290, 260] width 245 height 17
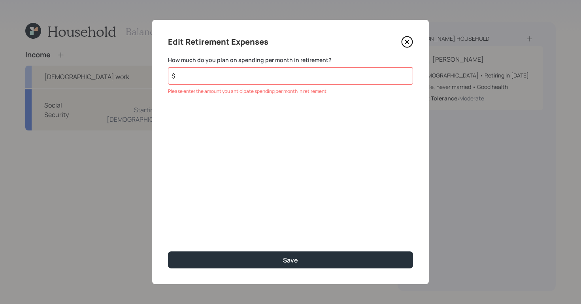
click at [231, 79] on input "$" at bounding box center [290, 75] width 245 height 17
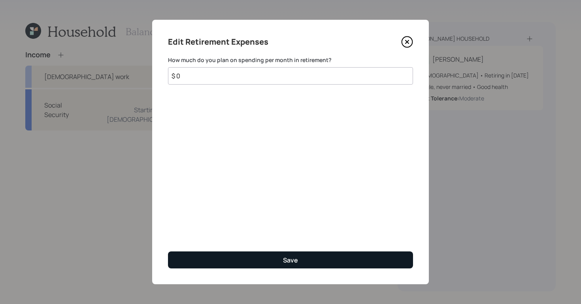
type input "$ 0"
click at [268, 262] on button "Save" at bounding box center [290, 260] width 245 height 17
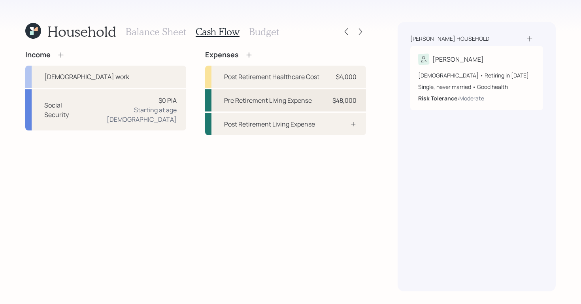
click at [269, 100] on div "Pre Retirement Living Expense" at bounding box center [268, 100] width 88 height 9
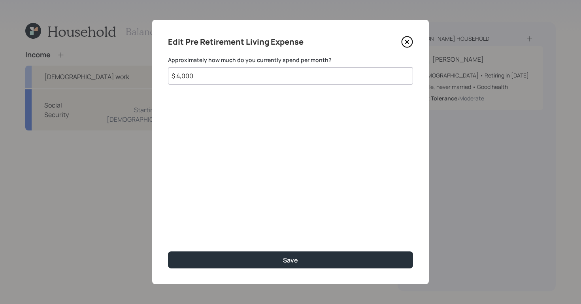
drag, startPoint x: 221, startPoint y: 73, endPoint x: 71, endPoint y: 34, distance: 154.4
click at [76, 40] on div "Edit Pre Retirement Living Expense Approximately how much do you currently spen…" at bounding box center [290, 152] width 581 height 304
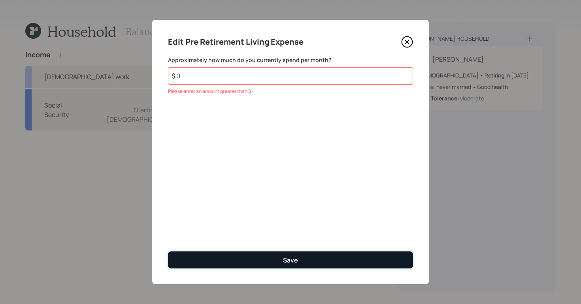
click at [289, 264] on div "Save" at bounding box center [290, 260] width 15 height 9
click at [288, 256] on div "Save" at bounding box center [290, 260] width 15 height 9
click at [289, 260] on div "Save" at bounding box center [290, 260] width 15 height 9
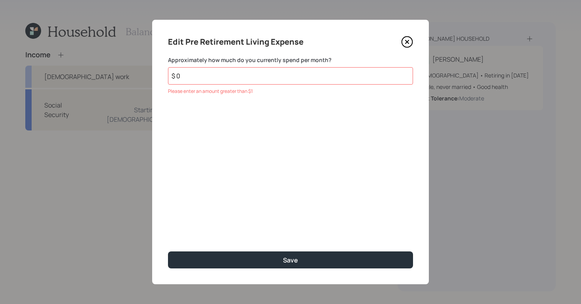
click at [238, 83] on input "$ 0" at bounding box center [290, 75] width 245 height 17
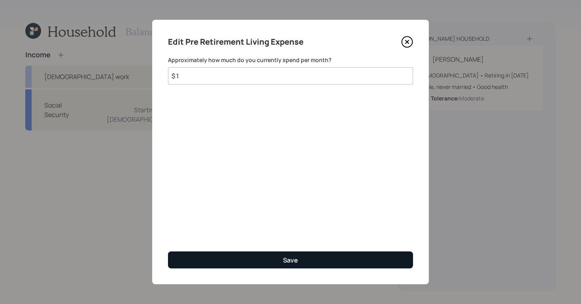
type input "$ 1"
click at [293, 255] on button "Save" at bounding box center [290, 260] width 245 height 17
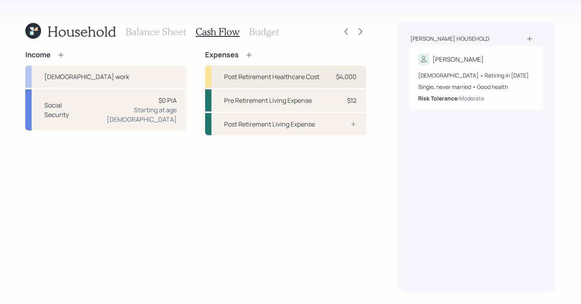
click at [278, 80] on div "Post Retirement Healthcare Cost" at bounding box center [271, 76] width 95 height 9
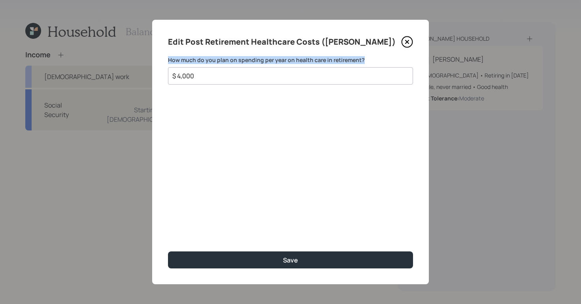
drag, startPoint x: 220, startPoint y: 66, endPoint x: 90, endPoint y: 42, distance: 131.6
click at [93, 44] on div "Edit Post Retirement Healthcare Costs (Aleksandra) How much do you plan on spen…" at bounding box center [290, 152] width 581 height 304
drag, startPoint x: 383, startPoint y: 205, endPoint x: 304, endPoint y: 162, distance: 89.7
click at [382, 204] on div "Edit Post Retirement Healthcare Costs (Aleksandra) How much do you plan on spen…" at bounding box center [290, 152] width 277 height 265
drag, startPoint x: 240, startPoint y: 78, endPoint x: 117, endPoint y: 44, distance: 127.4
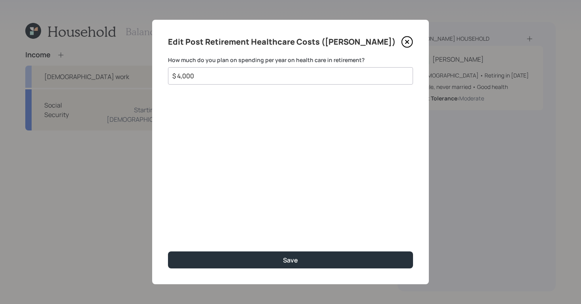
click at [113, 46] on div "Edit Post Retirement Healthcare Costs (Aleksandra) How much do you plan on spen…" at bounding box center [290, 152] width 581 height 304
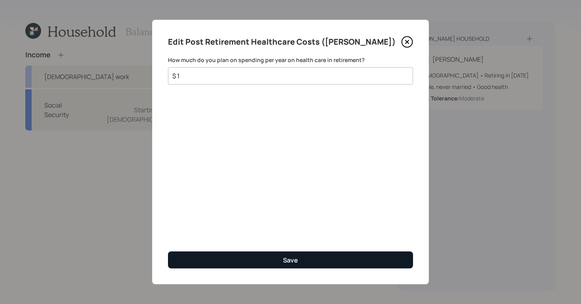
type input "$ 1"
click at [331, 263] on button "Save" at bounding box center [290, 260] width 245 height 17
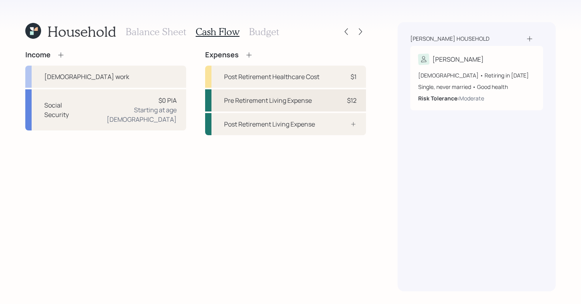
click at [330, 105] on div "Pre Retirement Living Expense $12" at bounding box center [285, 100] width 161 height 22
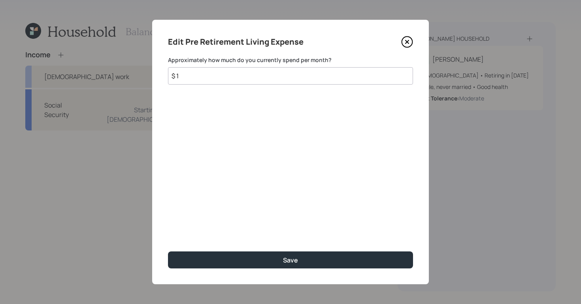
drag, startPoint x: 222, startPoint y: 77, endPoint x: 120, endPoint y: 57, distance: 103.9
click at [120, 68] on div "Edit Pre Retirement Living Expense Approximately how much do you currently spen…" at bounding box center [290, 152] width 581 height 304
type input "$ 1"
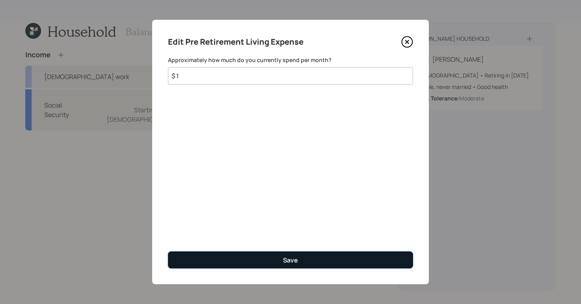
click at [320, 263] on button "Save" at bounding box center [290, 260] width 245 height 17
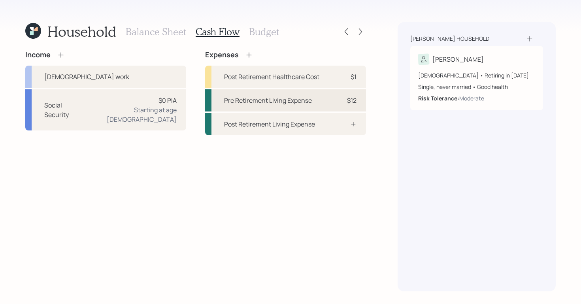
click at [279, 99] on div "Pre Retirement Living Expense" at bounding box center [268, 100] width 88 height 9
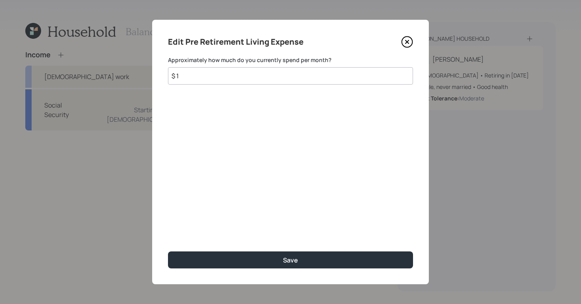
click at [281, 81] on input "$ 1" at bounding box center [290, 75] width 245 height 17
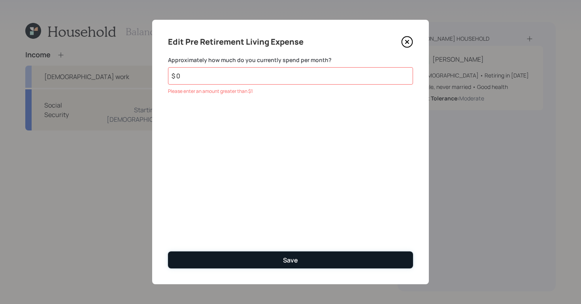
click at [290, 261] on div "Save" at bounding box center [290, 260] width 15 height 9
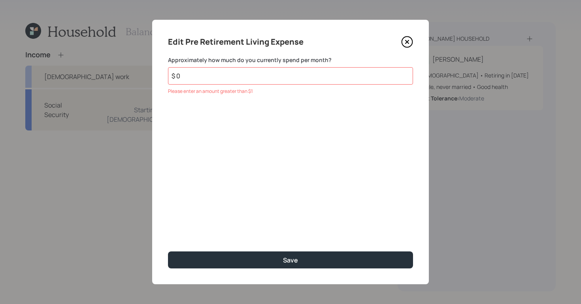
click at [191, 69] on input "$ 0" at bounding box center [290, 75] width 245 height 17
click at [192, 75] on input "$ 0" at bounding box center [290, 75] width 245 height 17
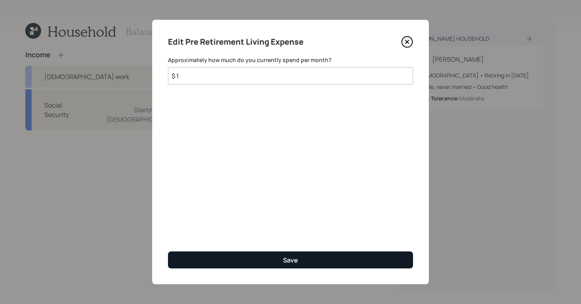
type input "$ 1"
click at [310, 264] on button "Save" at bounding box center [290, 260] width 245 height 17
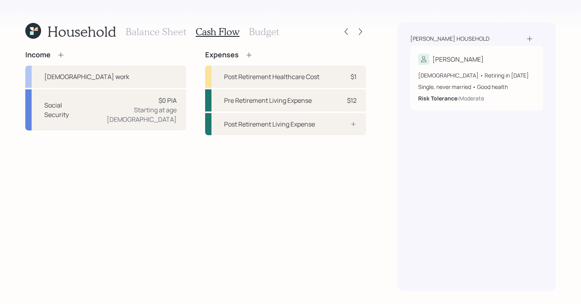
click at [142, 24] on div "Balance Sheet Cash Flow Budget" at bounding box center [202, 31] width 153 height 19
click at [143, 34] on h3 "Balance Sheet" at bounding box center [156, 31] width 61 height 11
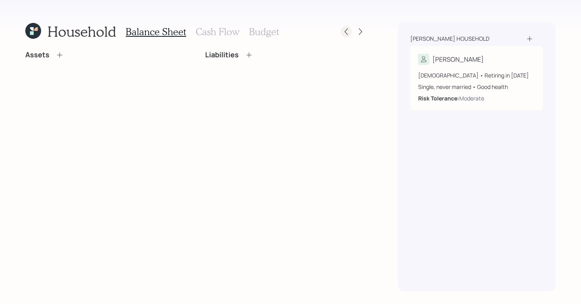
click at [344, 28] on icon at bounding box center [347, 32] width 8 height 8
click at [36, 34] on icon at bounding box center [33, 31] width 16 height 16
